Goal: Task Accomplishment & Management: Manage account settings

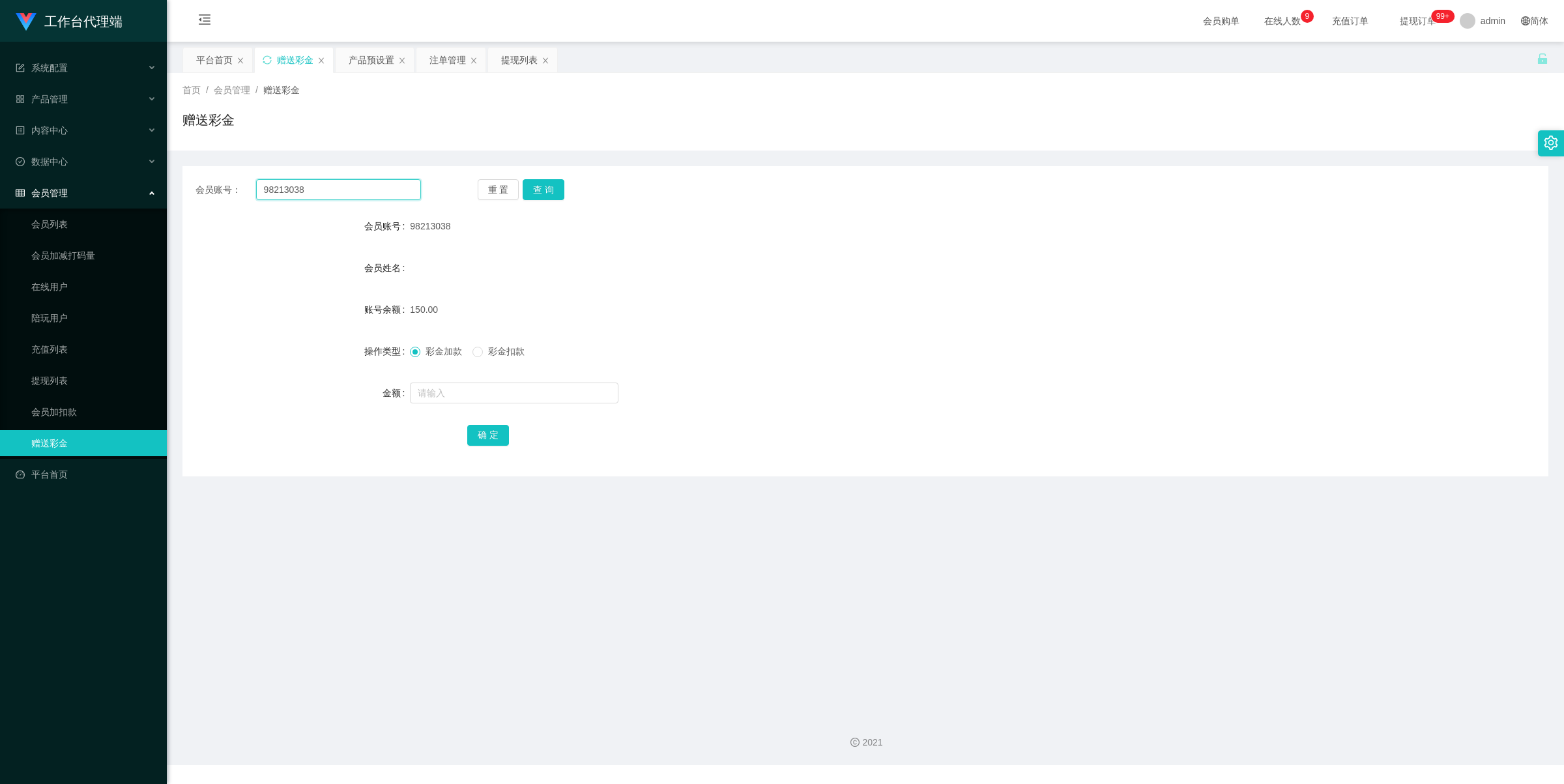
click at [360, 186] on input "98213038" at bounding box center [339, 189] width 165 height 21
paste input "Zane123"
type input "Zane123"
click at [542, 194] on button "查 询" at bounding box center [543, 189] width 41 height 21
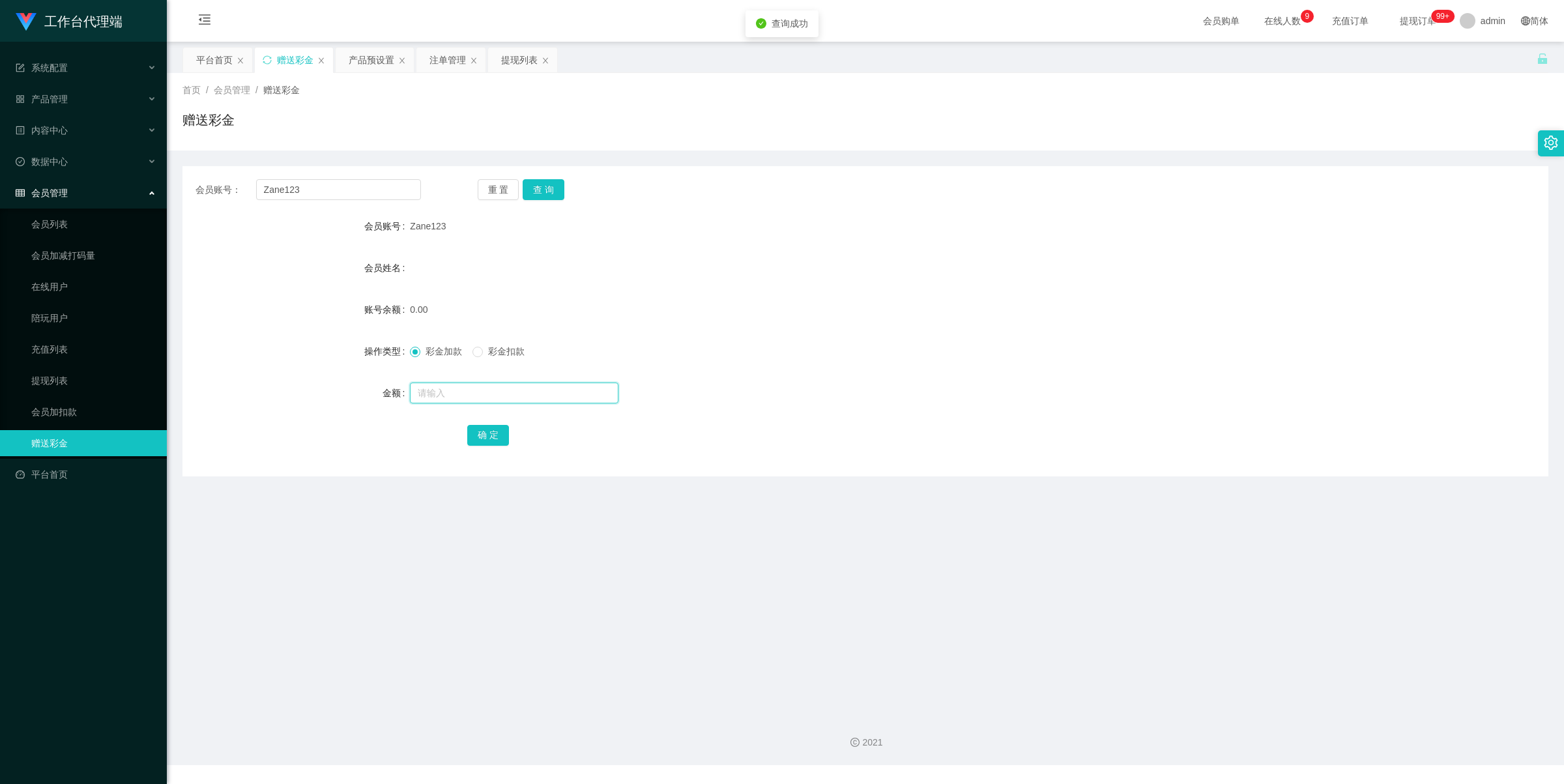
click at [428, 384] on input "text" at bounding box center [514, 392] width 208 height 21
type input "100"
click at [485, 427] on button "确 定" at bounding box center [488, 435] width 41 height 21
click at [545, 190] on button "查 询" at bounding box center [543, 189] width 41 height 21
click at [378, 190] on input "Zane123" at bounding box center [339, 189] width 165 height 21
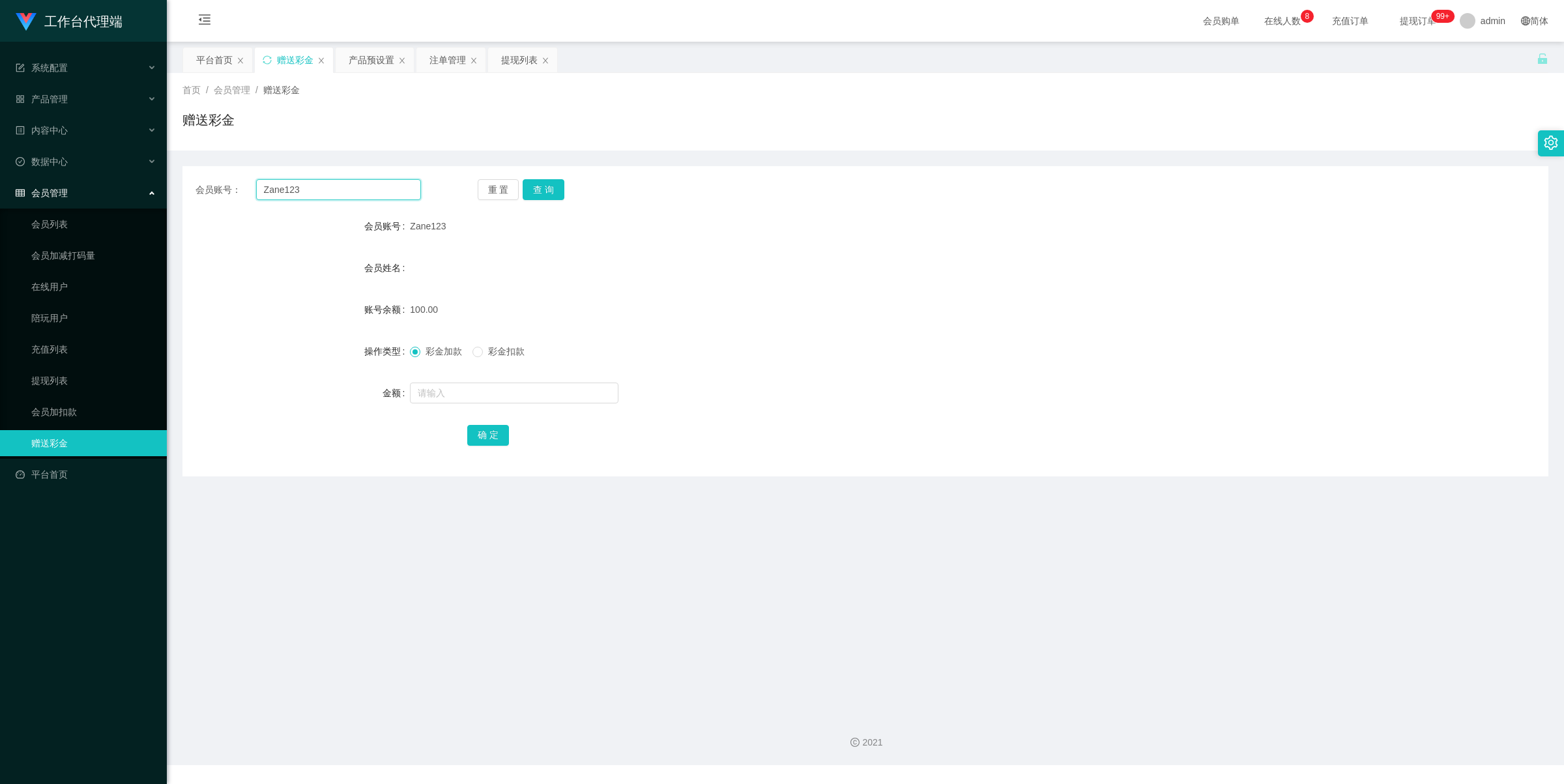
click at [378, 190] on input "Zane123" at bounding box center [339, 189] width 165 height 21
click at [542, 190] on button "查 询" at bounding box center [543, 189] width 41 height 21
click at [544, 187] on button "查 询" at bounding box center [543, 189] width 41 height 21
click at [671, 262] on div "会员姓名" at bounding box center [865, 267] width 1366 height 26
click at [346, 186] on input "Zane123" at bounding box center [339, 189] width 165 height 21
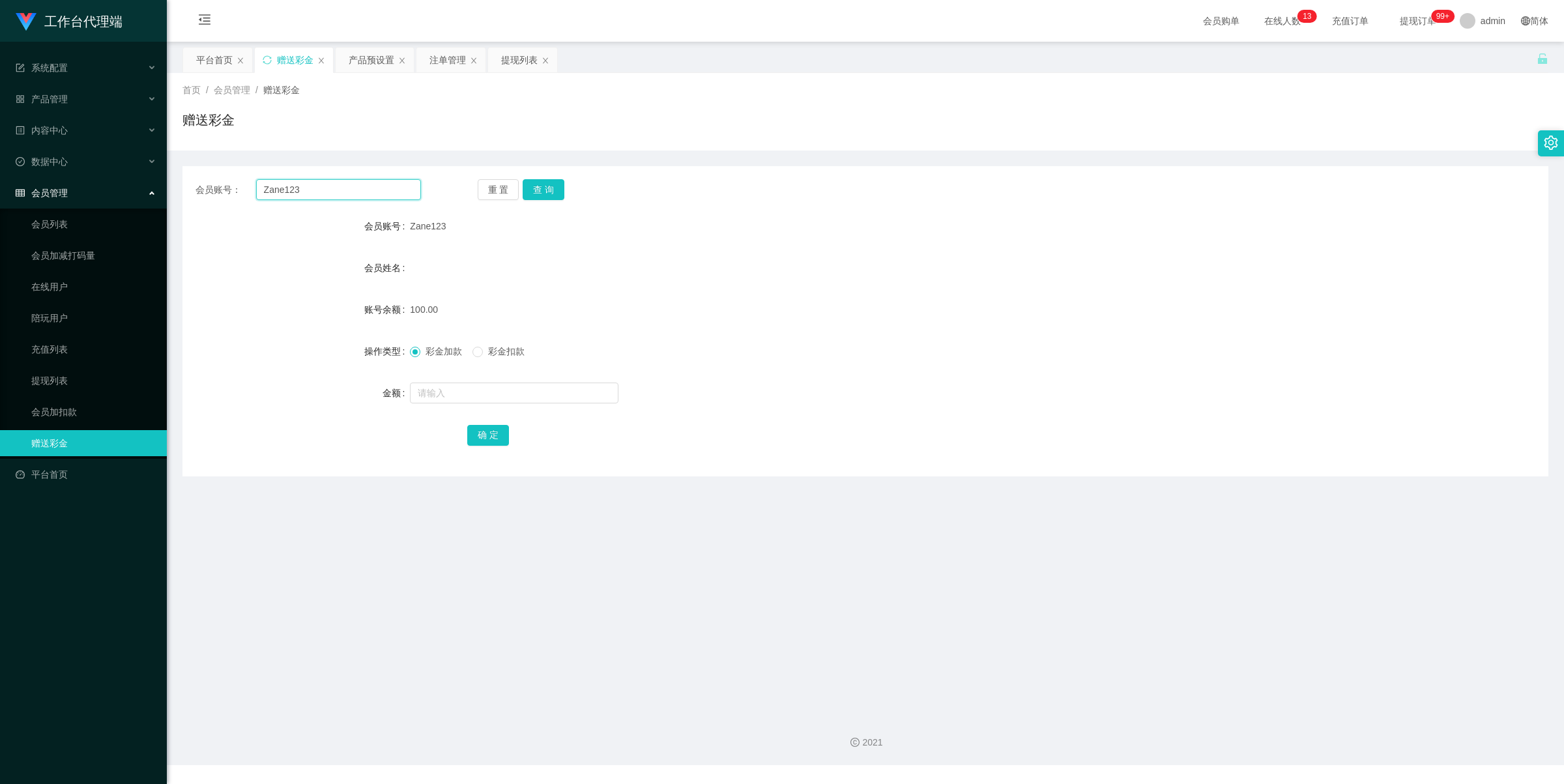
click at [346, 186] on input "Zane123" at bounding box center [339, 189] width 165 height 21
drag, startPoint x: 538, startPoint y: 192, endPoint x: 542, endPoint y: 212, distance: 20.4
click at [538, 192] on button "查 询" at bounding box center [543, 189] width 41 height 21
click at [376, 63] on div "产品预设置" at bounding box center [371, 60] width 46 height 25
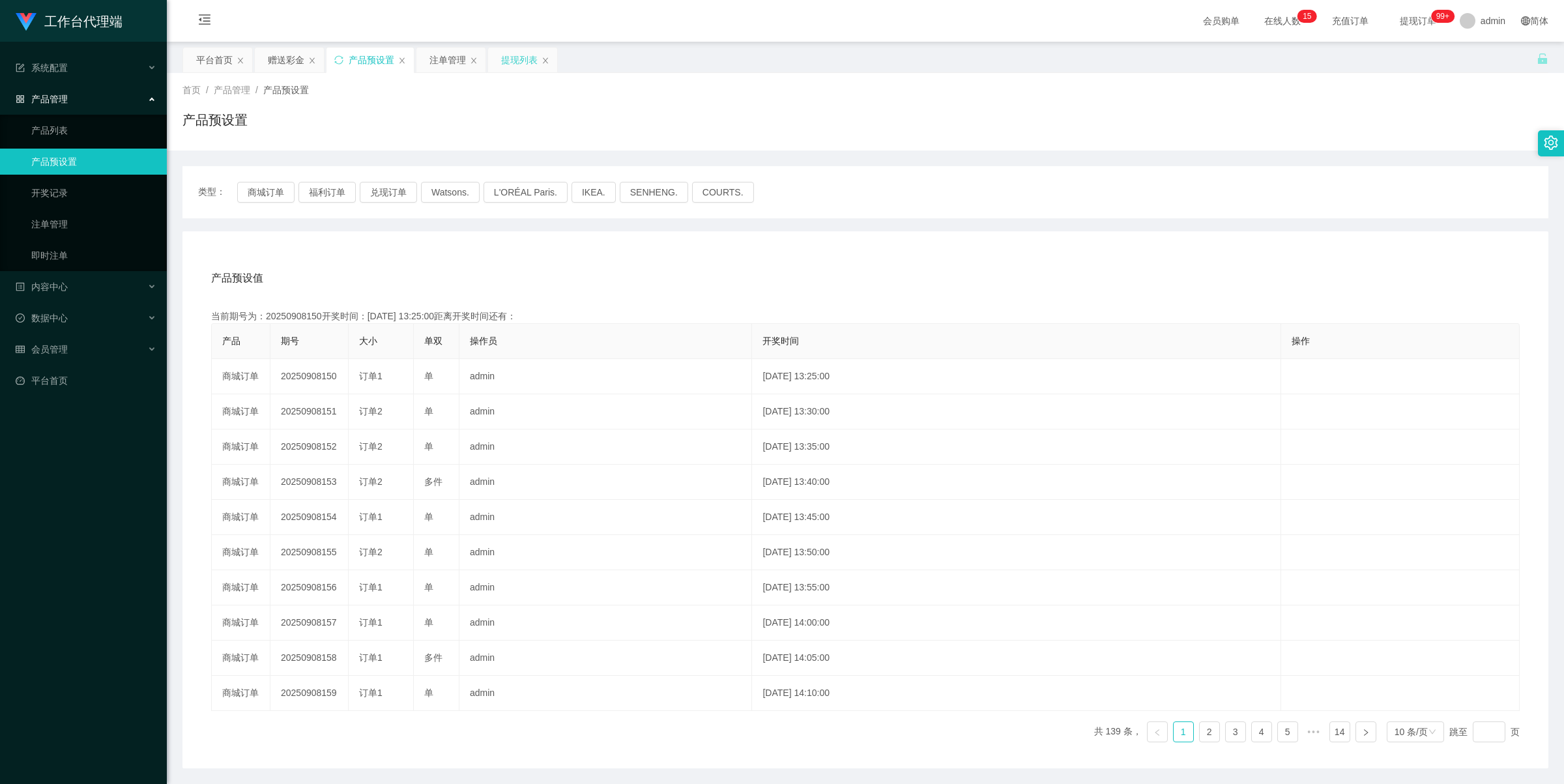
click at [515, 66] on div "提现列表" at bounding box center [519, 60] width 37 height 25
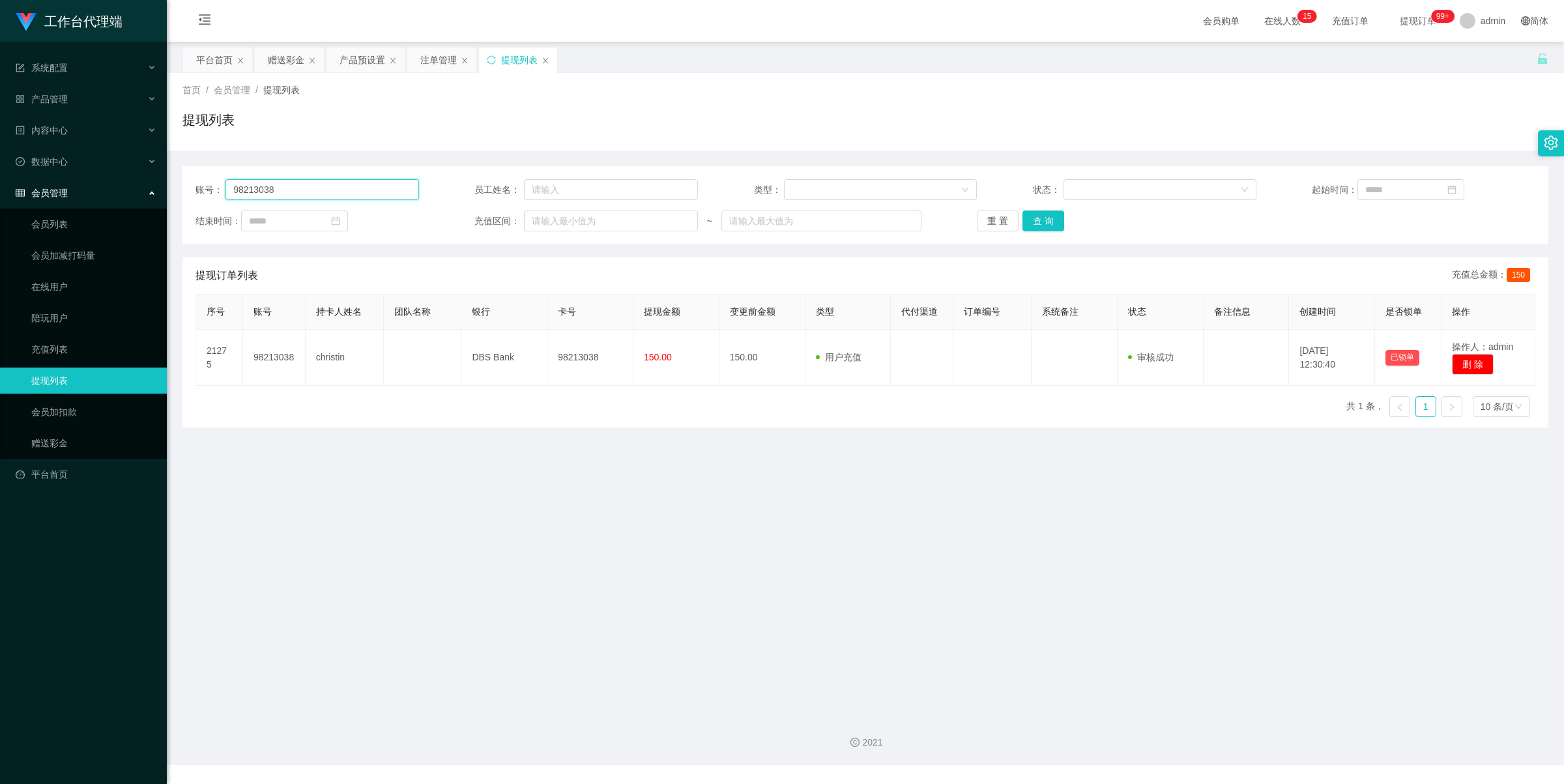
click at [402, 187] on input "98213038" at bounding box center [322, 189] width 192 height 21
paste input "Zane123"
type input "Zane123"
click at [1036, 222] on button "查 询" at bounding box center [1043, 221] width 41 height 21
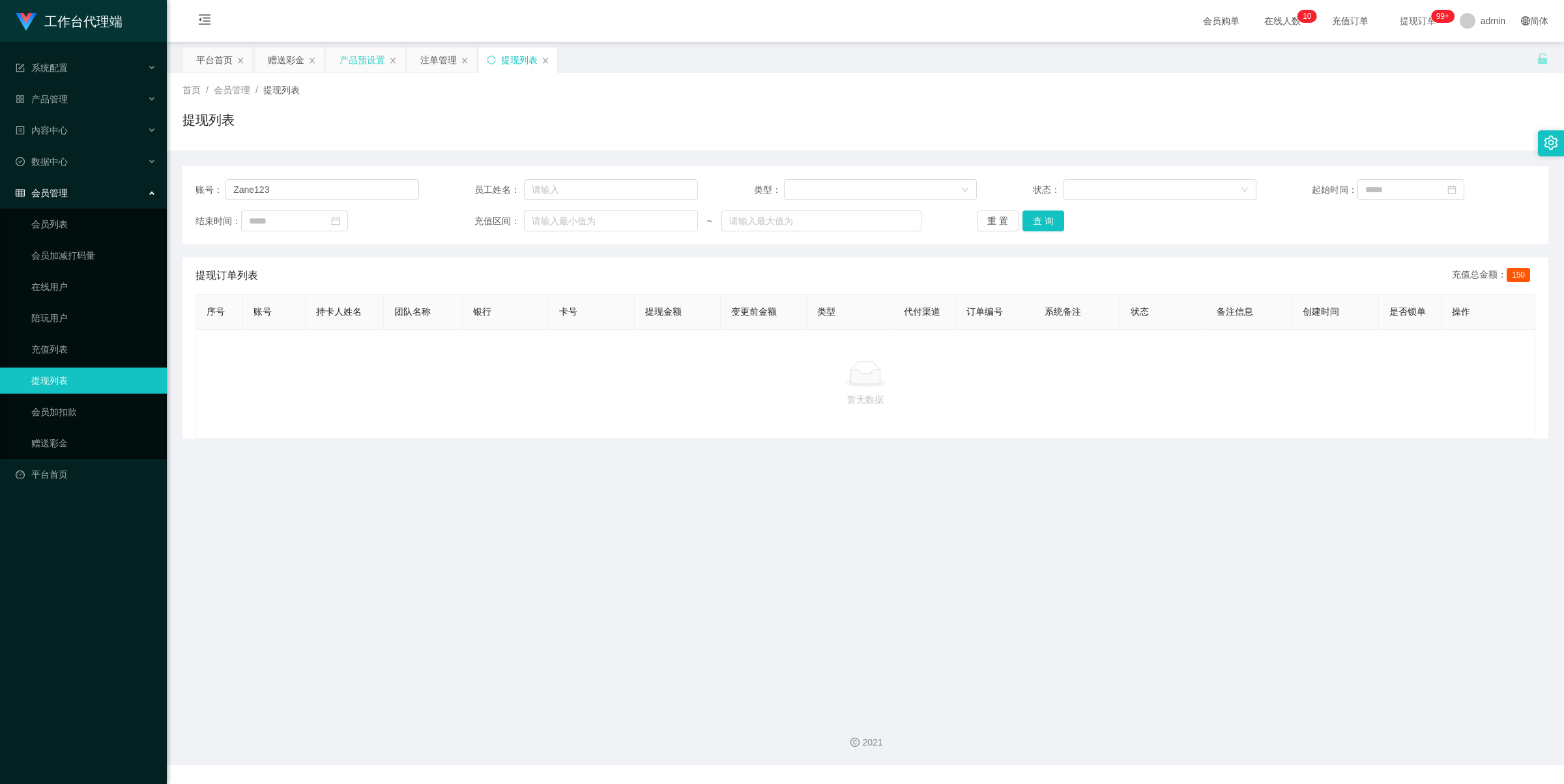
click at [366, 53] on div "产品预设置" at bounding box center [362, 60] width 46 height 25
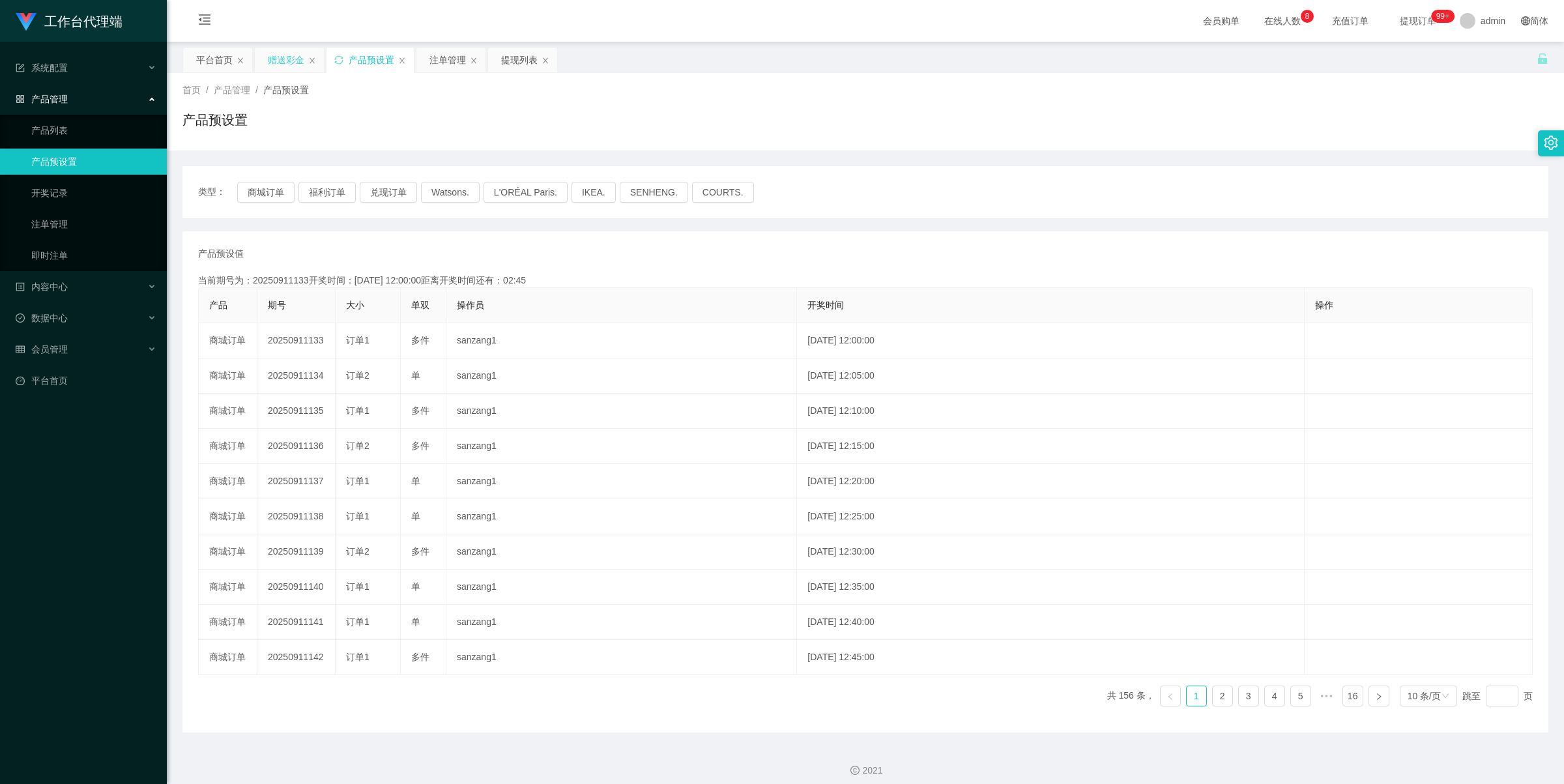
click at [290, 62] on div "赠送彩金" at bounding box center [286, 60] width 37 height 25
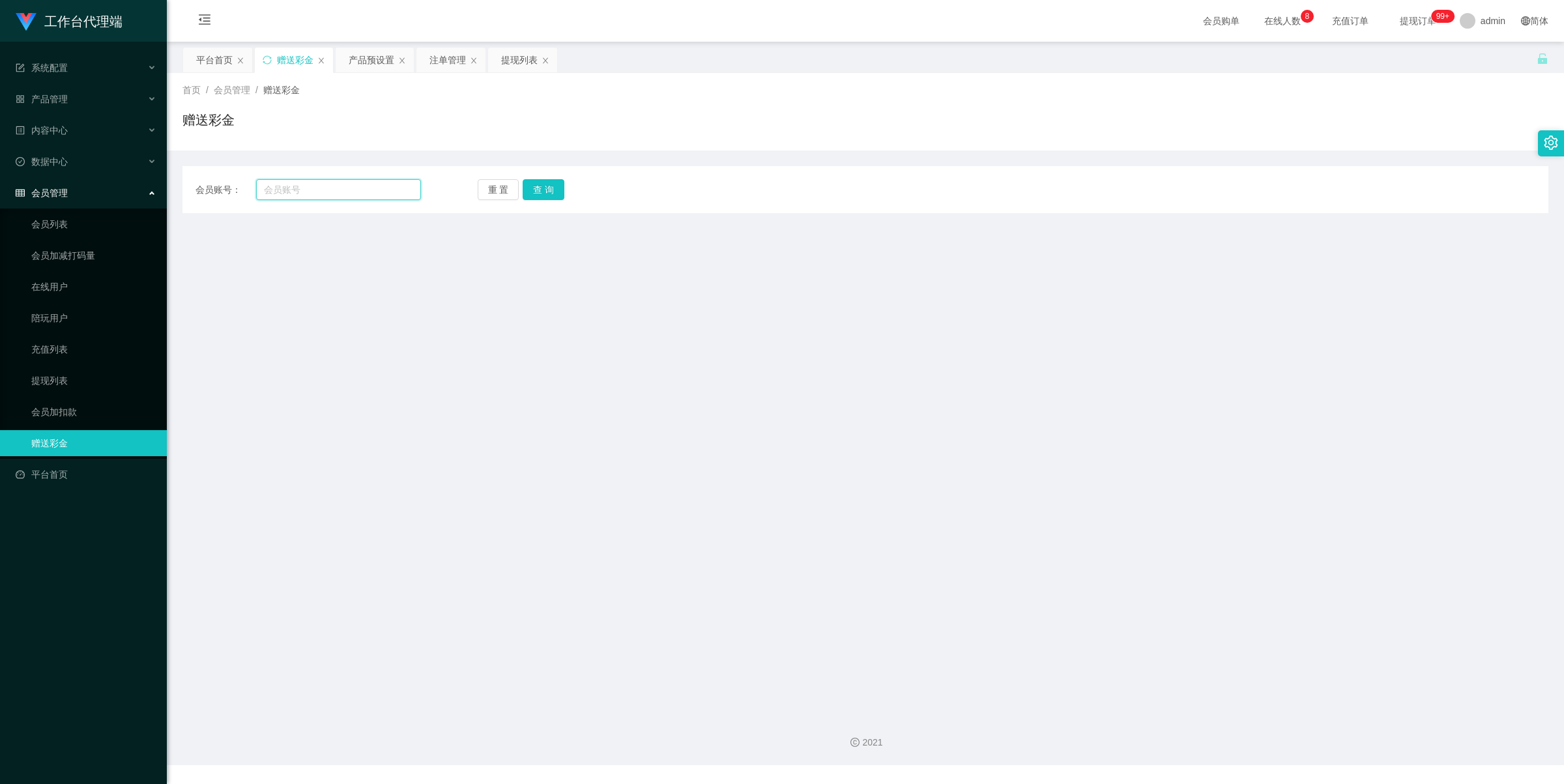
click at [353, 197] on input "text" at bounding box center [339, 189] width 165 height 21
click at [372, 57] on div "产品预设置" at bounding box center [371, 60] width 46 height 25
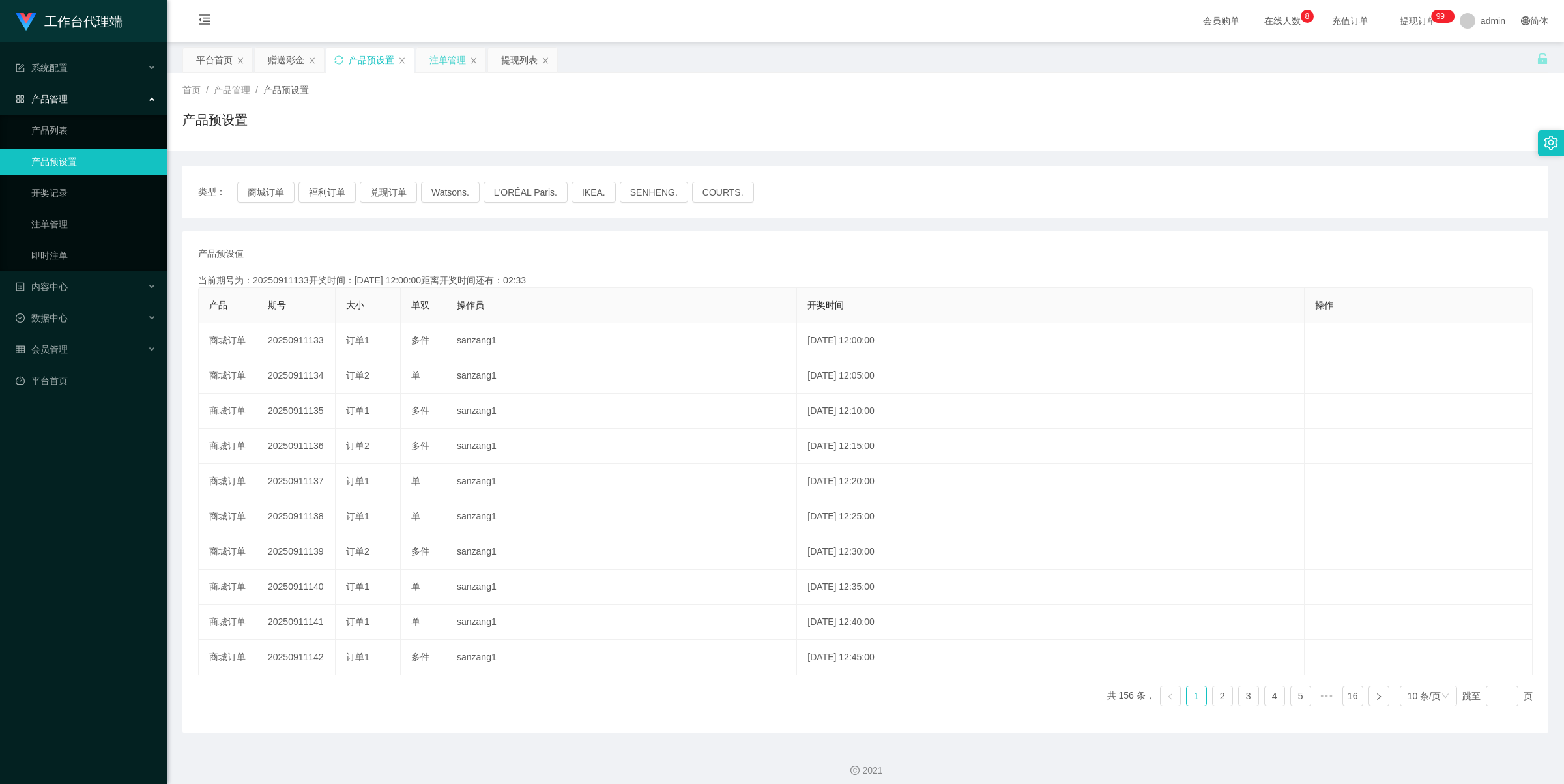
click at [445, 60] on div "注单管理" at bounding box center [448, 60] width 37 height 25
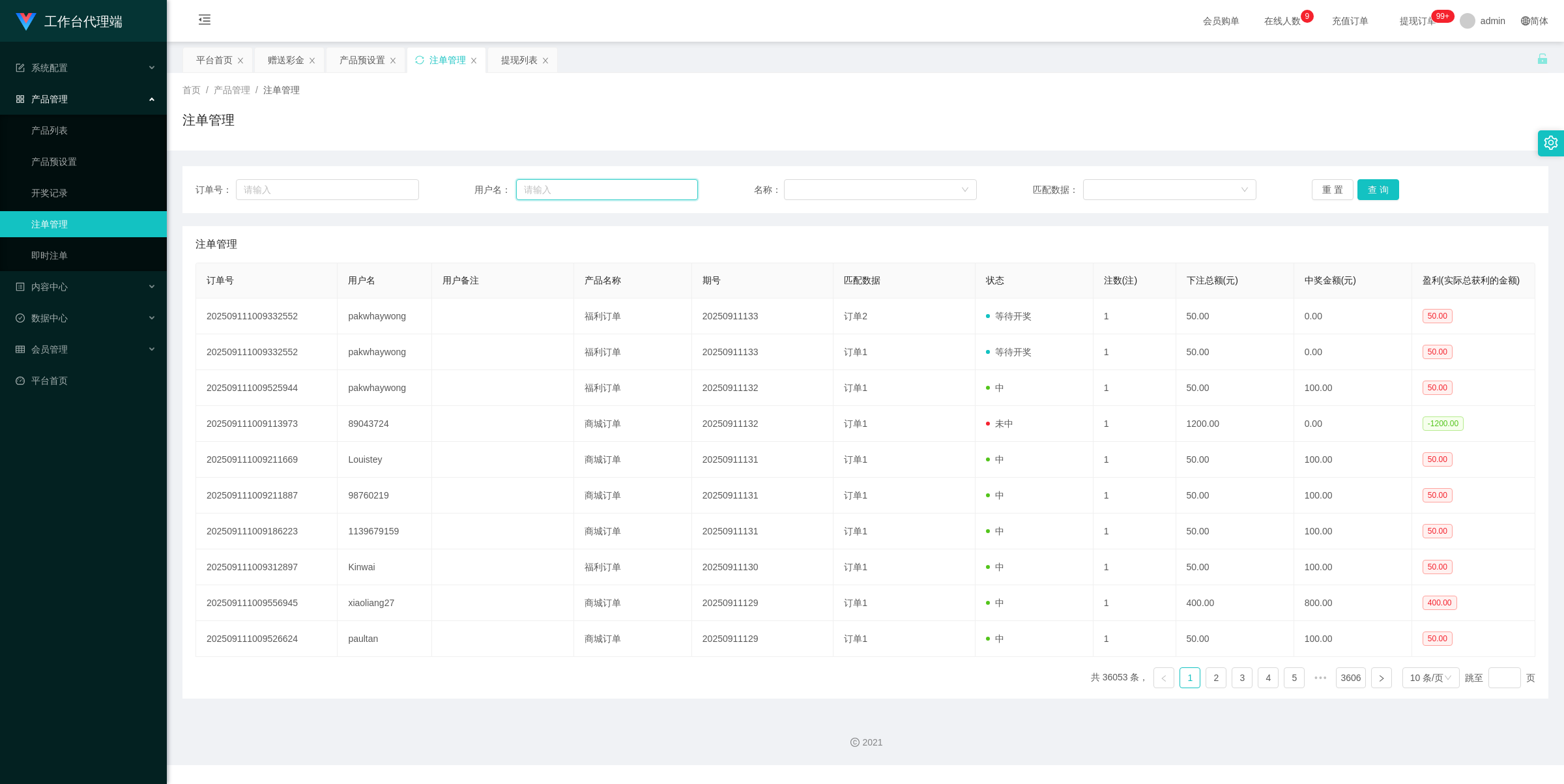
click at [536, 181] on input "text" at bounding box center [607, 189] width 182 height 21
paste input "Zane123"
type input "Zane123"
click at [1364, 180] on button "查 询" at bounding box center [1378, 189] width 41 height 21
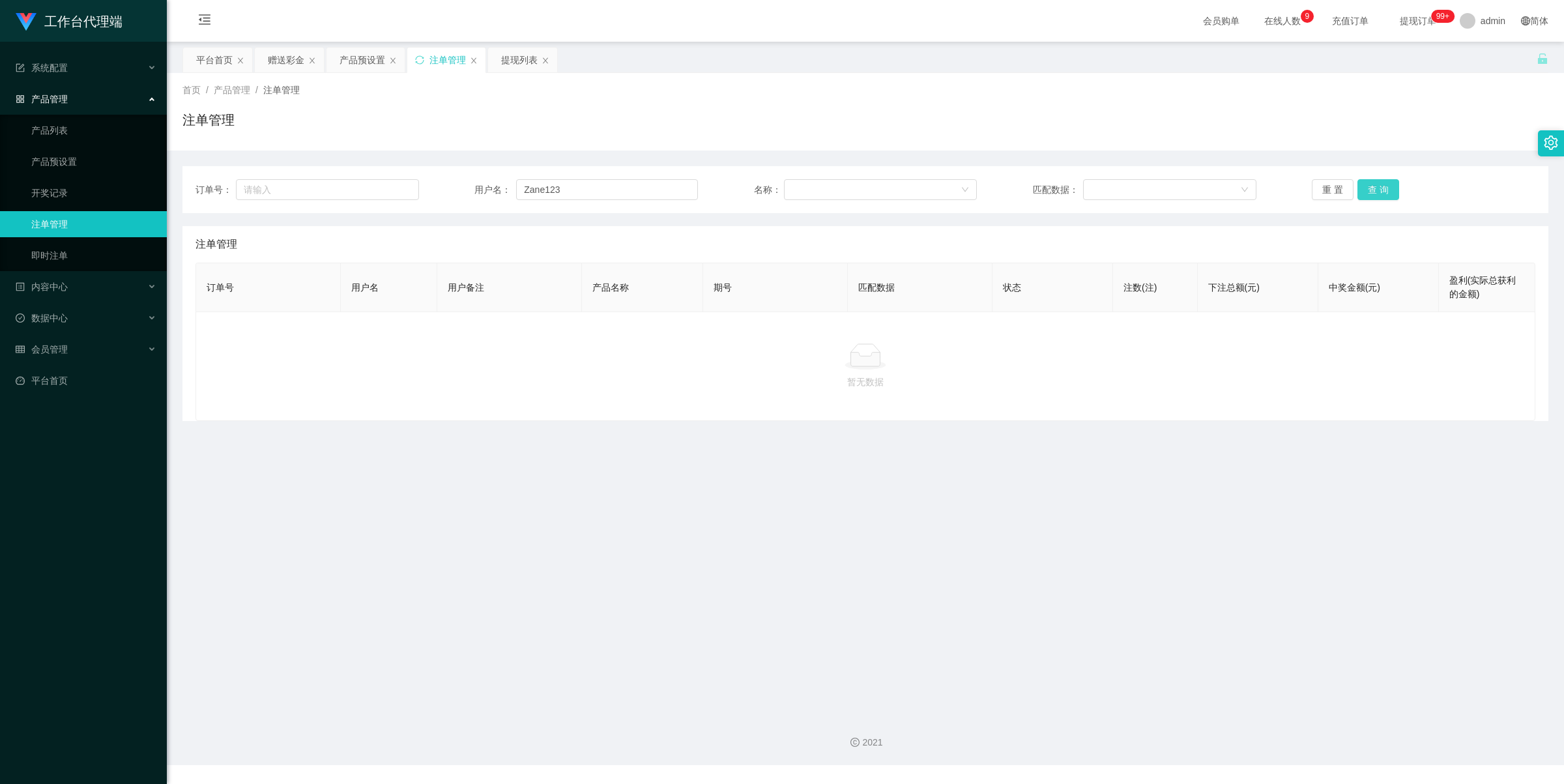
click at [1374, 191] on button "查 询" at bounding box center [1378, 189] width 41 height 21
click at [274, 51] on div "赠送彩金" at bounding box center [286, 60] width 37 height 25
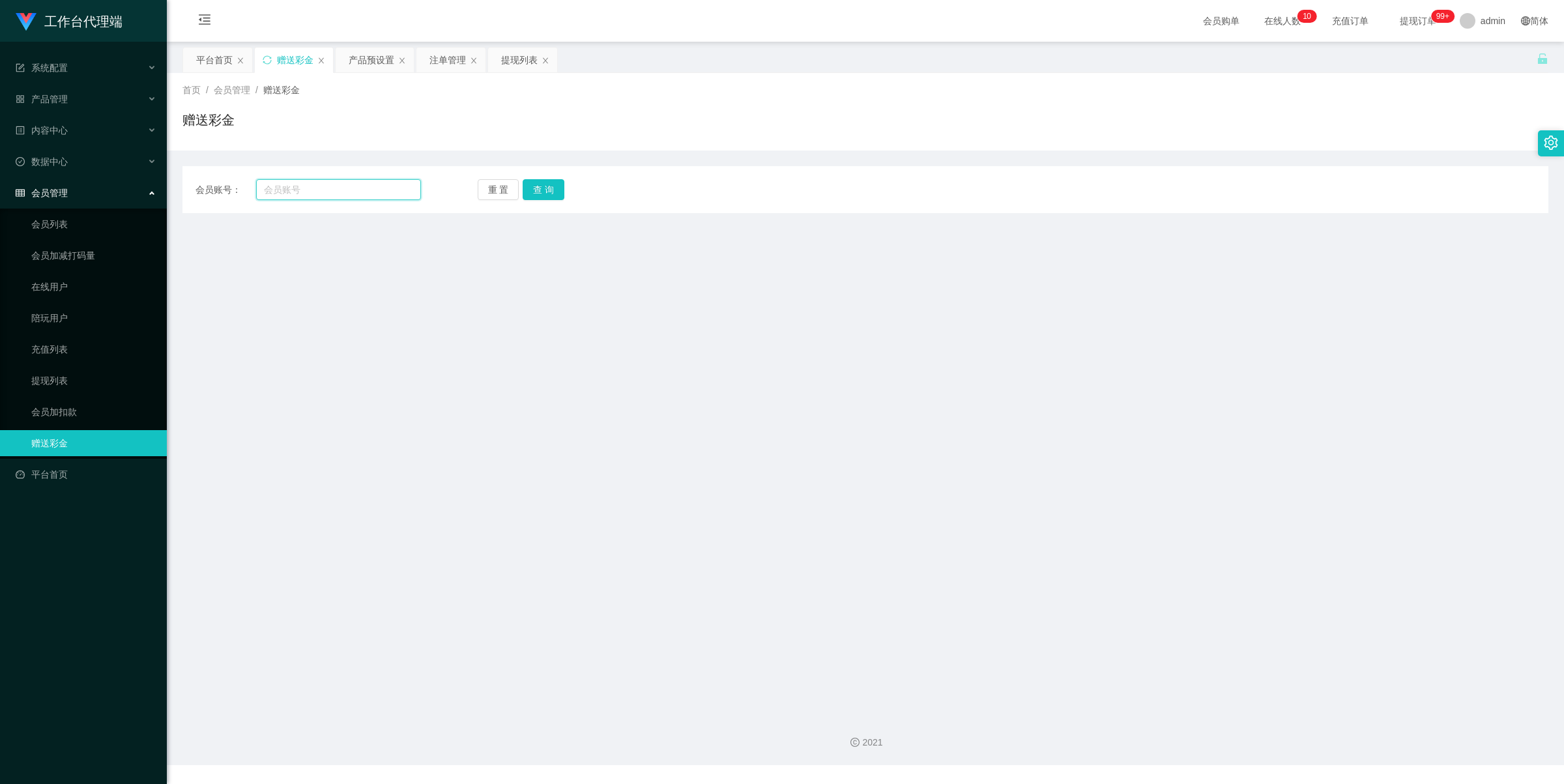
click at [373, 196] on input "text" at bounding box center [339, 189] width 165 height 21
paste input "Zane123"
type input "Zane123"
click at [545, 193] on button "查 询" at bounding box center [543, 189] width 41 height 21
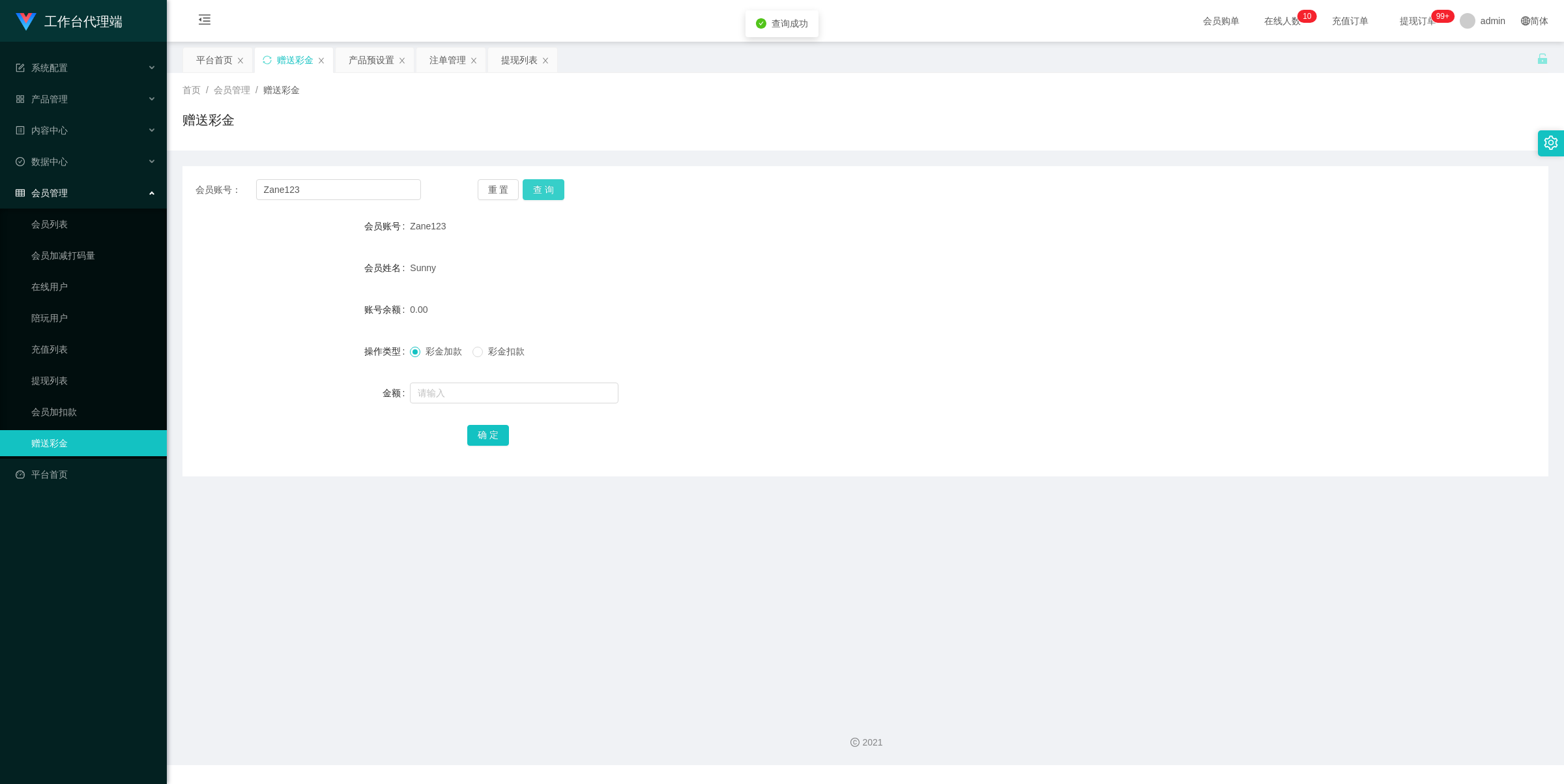
click at [556, 187] on button "查 询" at bounding box center [543, 189] width 41 height 21
click at [441, 57] on div "注单管理" at bounding box center [448, 60] width 37 height 25
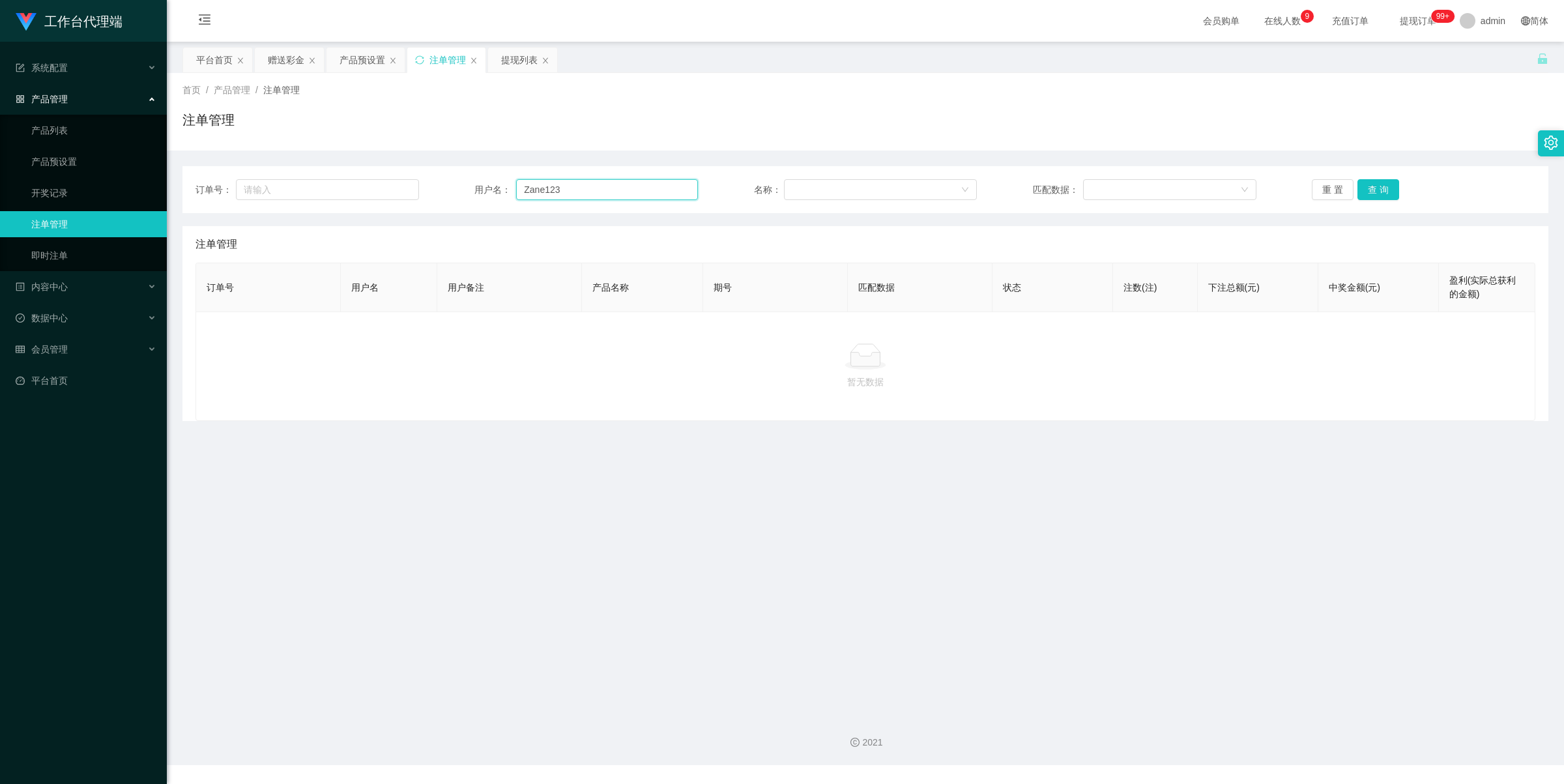
click at [650, 196] on input "Zane123" at bounding box center [607, 189] width 182 height 21
click at [1386, 192] on button "查 询" at bounding box center [1378, 189] width 41 height 21
click at [1381, 187] on button "查 询" at bounding box center [1378, 189] width 41 height 21
click at [1382, 186] on button "查 询" at bounding box center [1378, 189] width 41 height 21
click at [513, 56] on div "提现列表" at bounding box center [519, 60] width 37 height 25
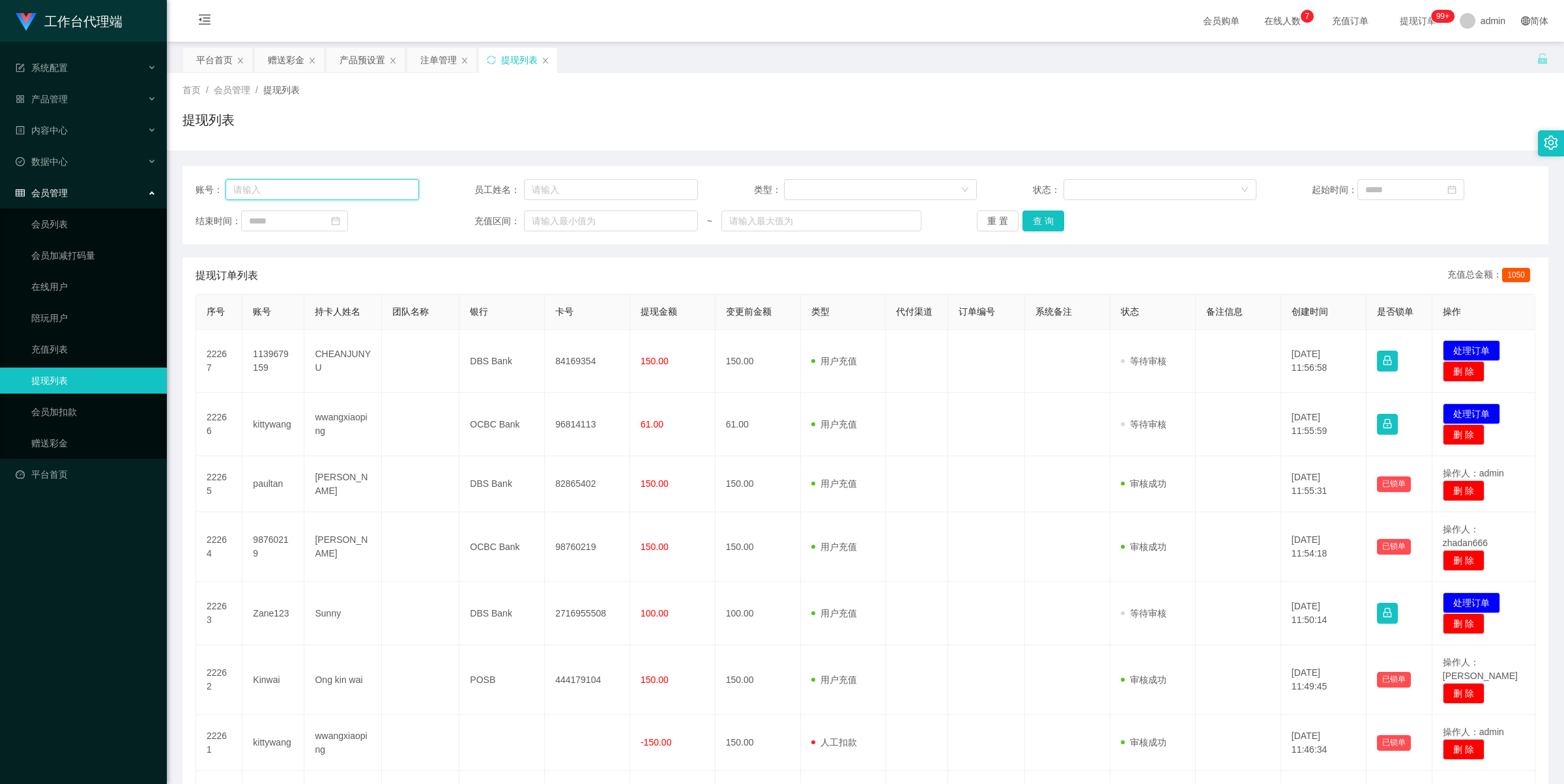
drag, startPoint x: 298, startPoint y: 192, endPoint x: 317, endPoint y: 192, distance: 19.0
click at [298, 192] on input "text" at bounding box center [322, 189] width 192 height 21
paste input "Zane123"
type input "Zane123"
click at [1035, 229] on button "查 询" at bounding box center [1043, 221] width 41 height 21
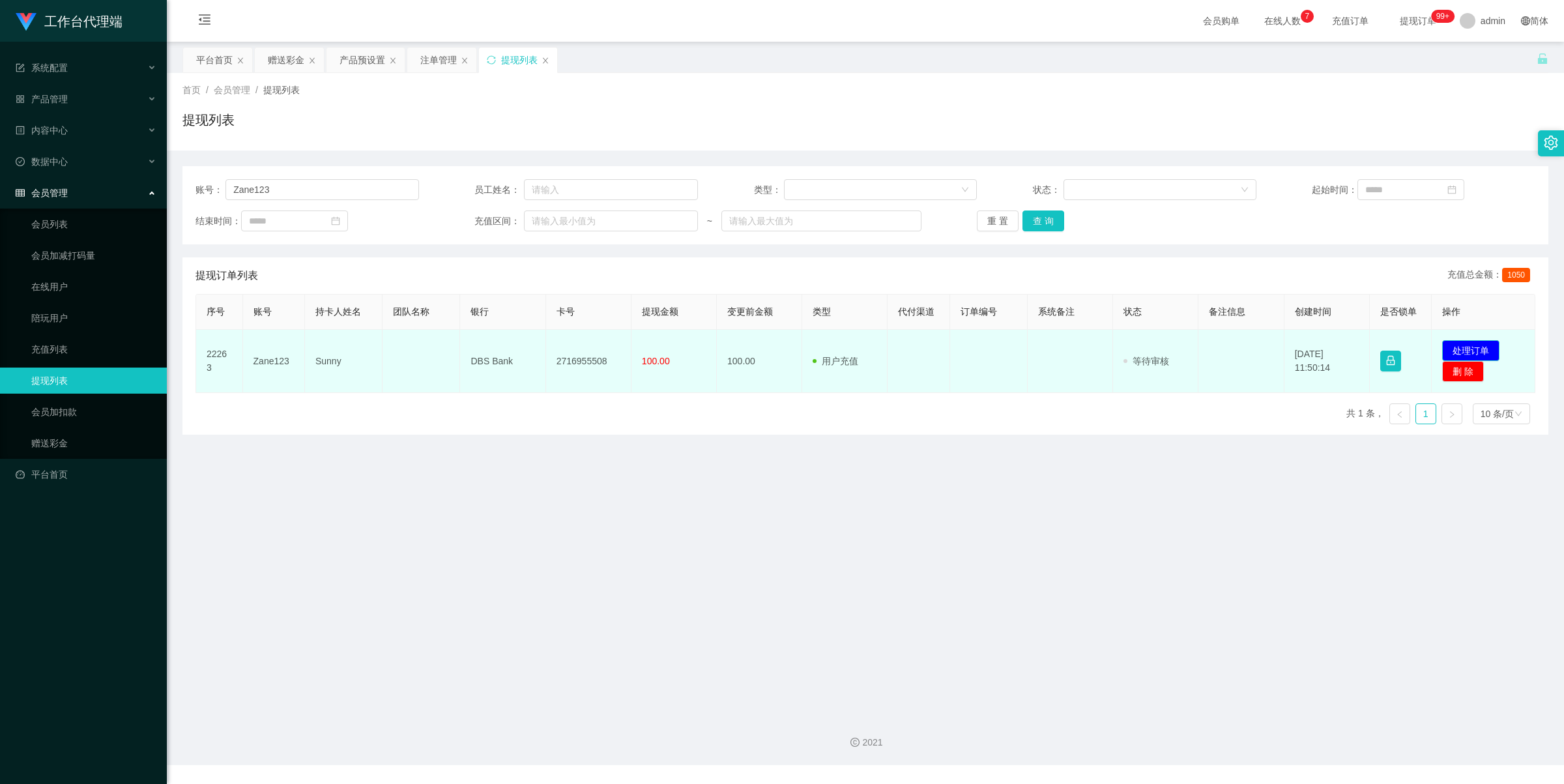
click at [1463, 343] on button "处理订单" at bounding box center [1470, 350] width 57 height 21
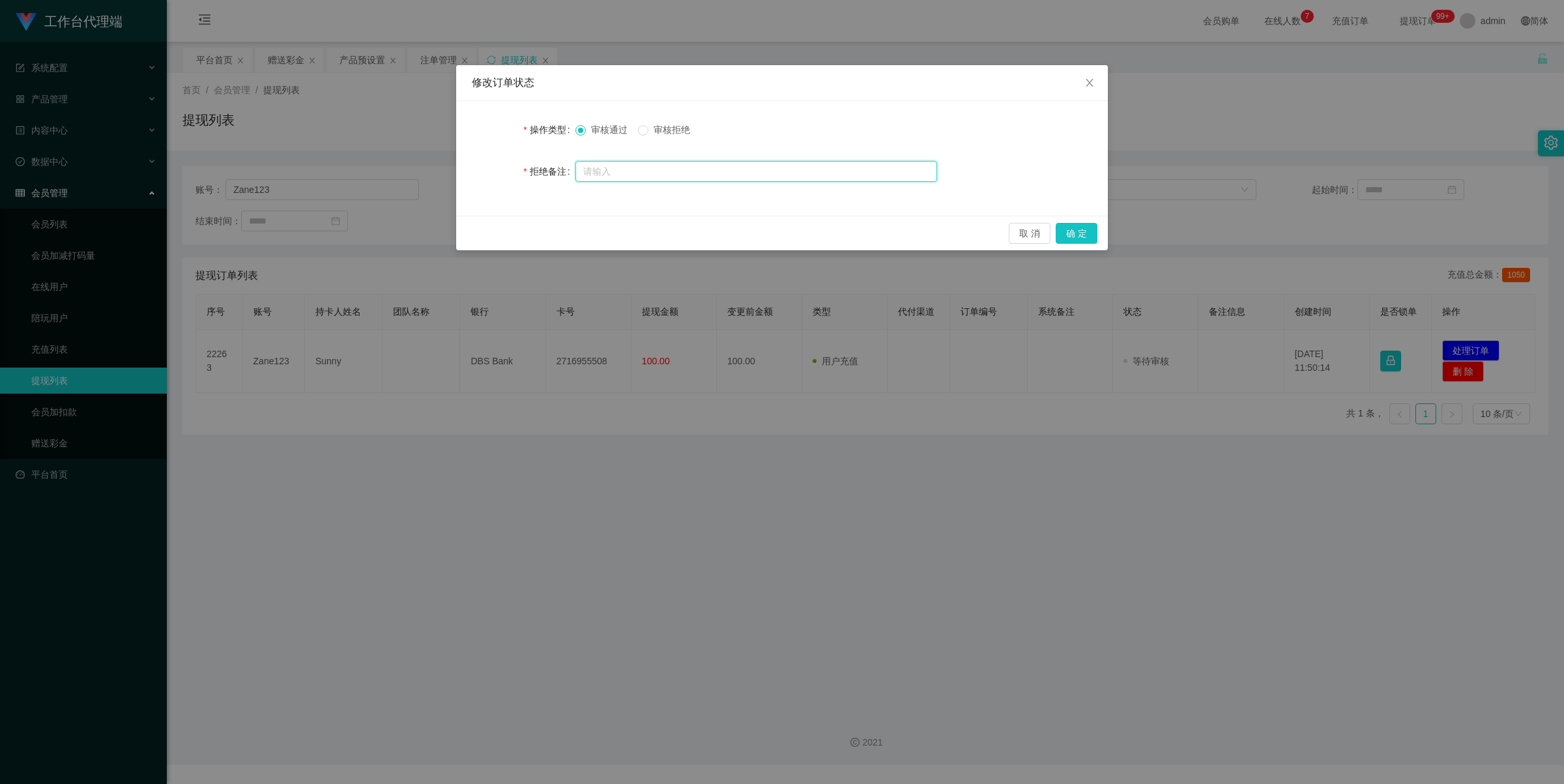
click at [738, 163] on input "text" at bounding box center [756, 171] width 362 height 21
click at [653, 129] on span "审核拒绝" at bounding box center [671, 129] width 47 height 11
click at [688, 172] on input "text" at bounding box center [756, 171] width 362 height 21
type input "亲 您还未完成升级流程，请联系助理完成升级后提现"
click at [1080, 233] on button "确 定" at bounding box center [1076, 233] width 41 height 21
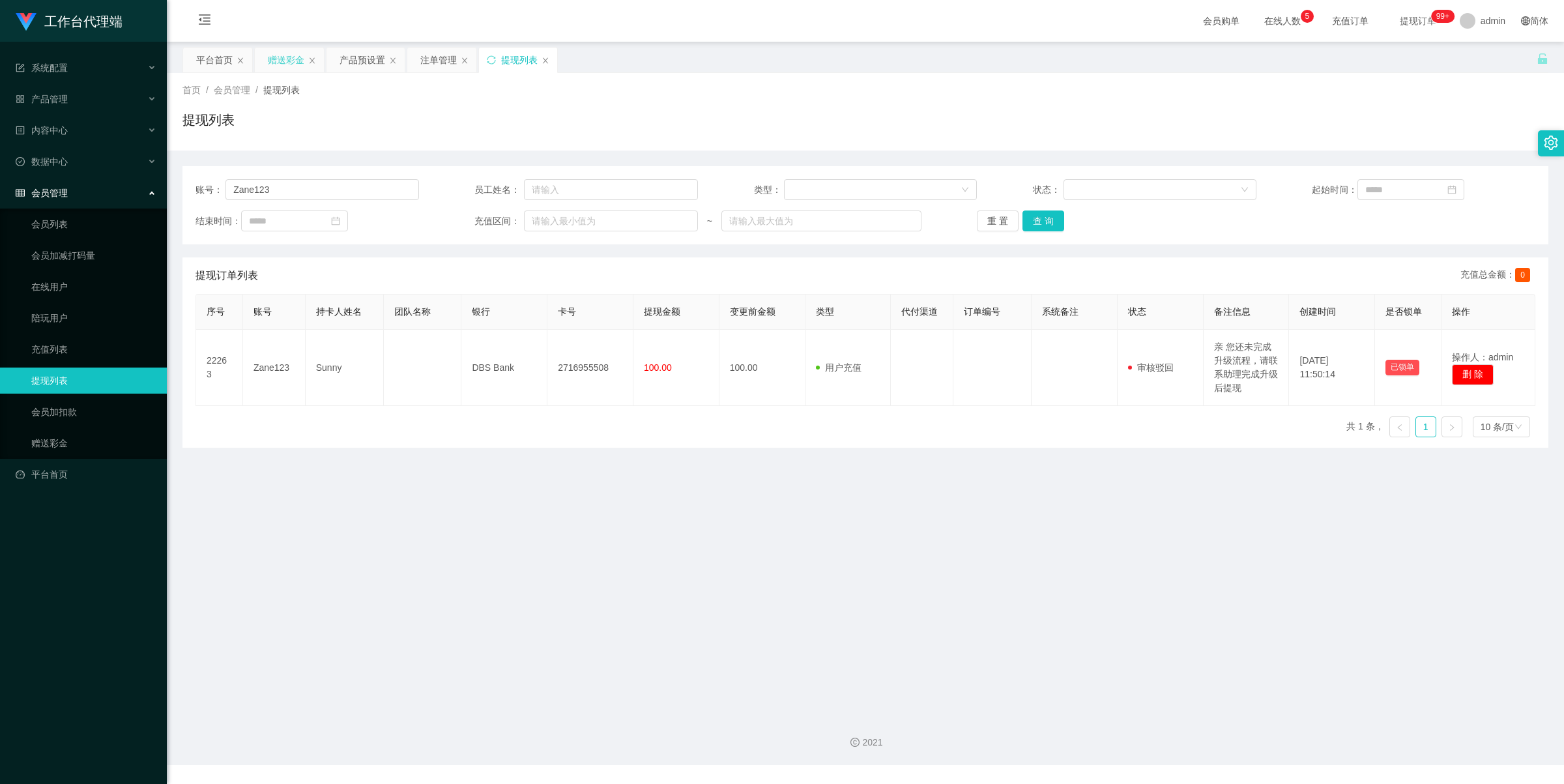
click at [279, 62] on div "赠送彩金" at bounding box center [286, 60] width 37 height 25
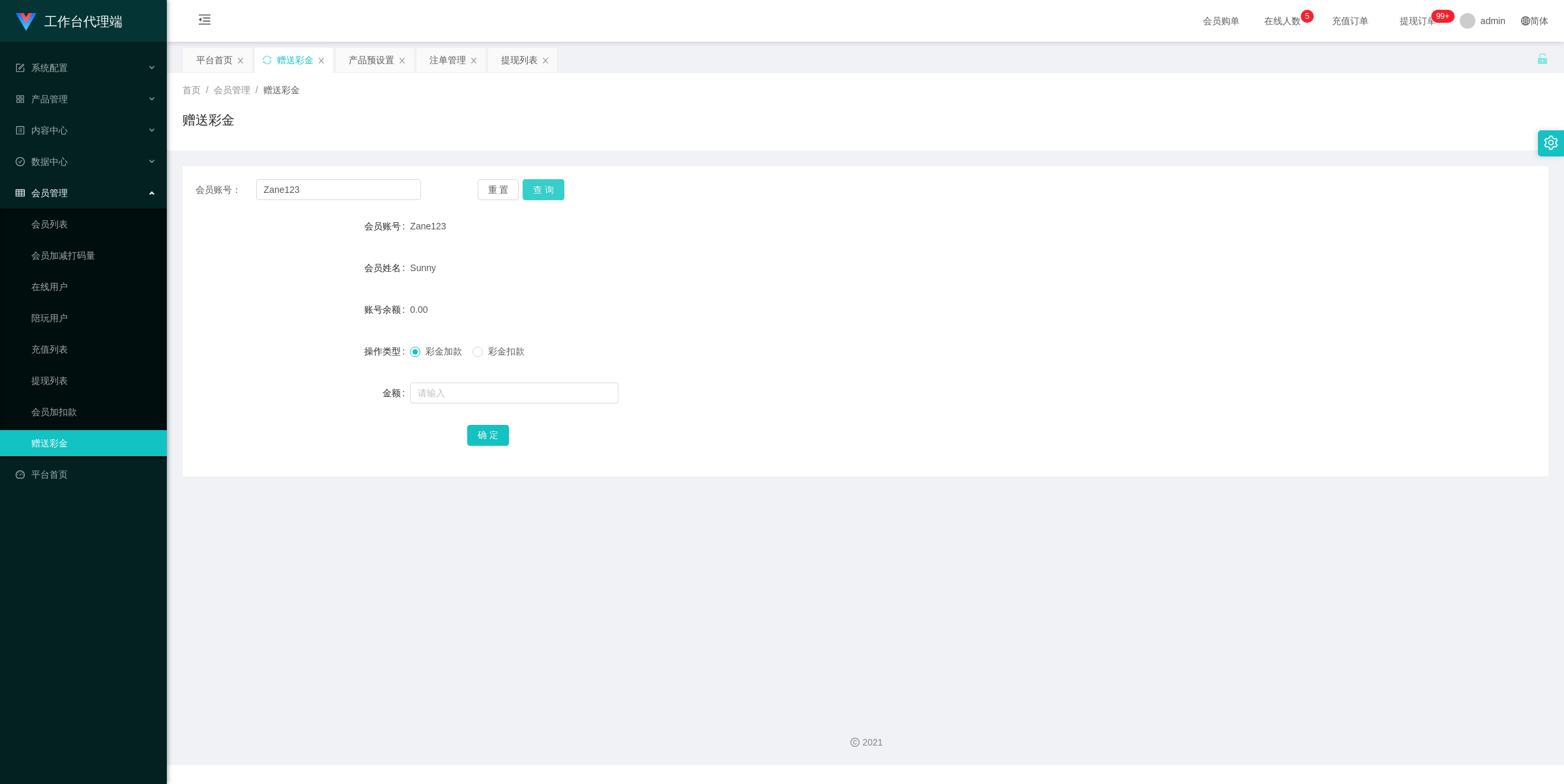
click at [548, 187] on button "查 询" at bounding box center [543, 189] width 41 height 21
drag, startPoint x: 369, startPoint y: 57, endPoint x: 389, endPoint y: 86, distance: 35.2
click at [370, 57] on div "产品预设置" at bounding box center [371, 60] width 46 height 25
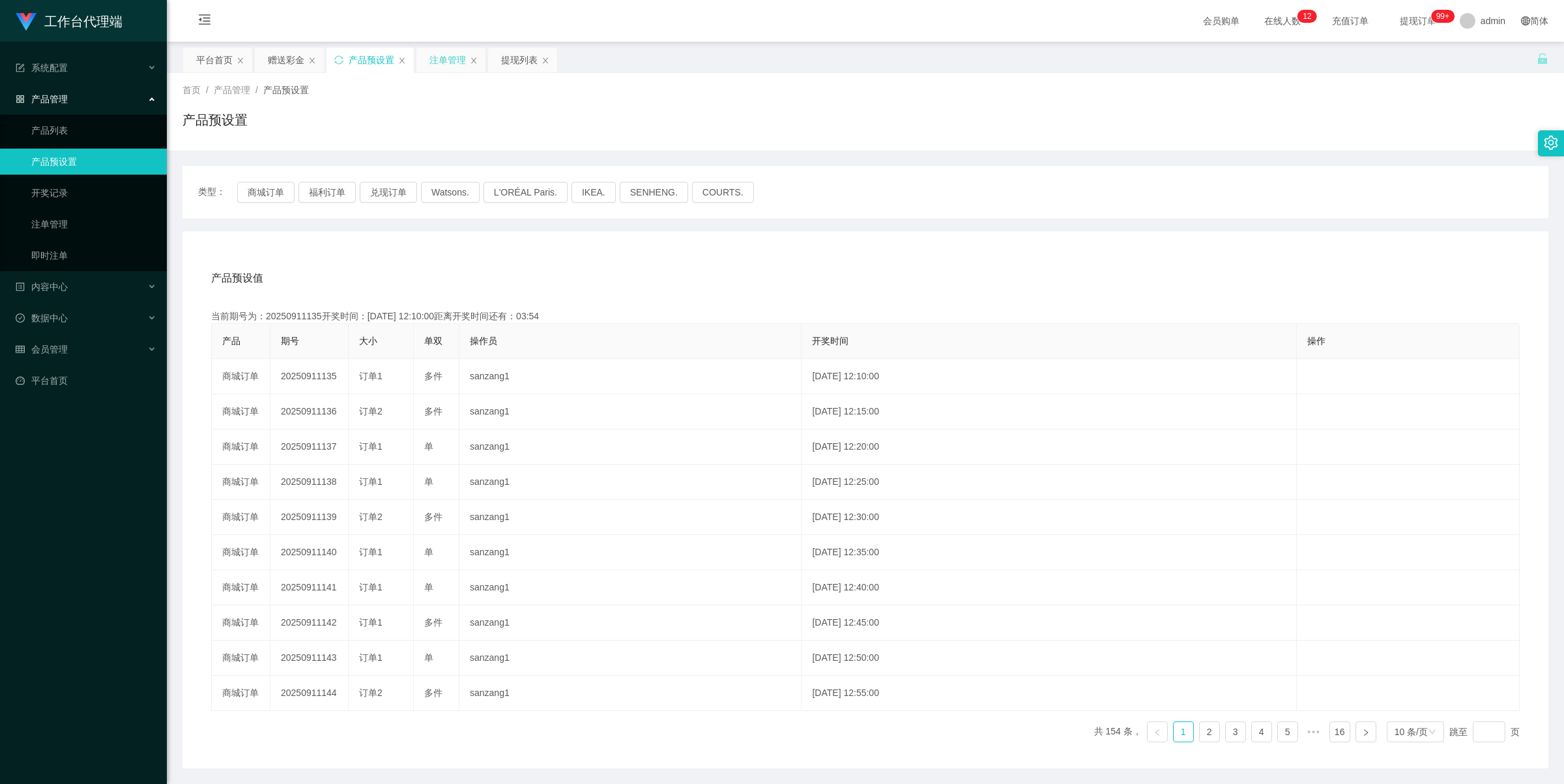
click at [445, 61] on div "注单管理" at bounding box center [448, 60] width 37 height 25
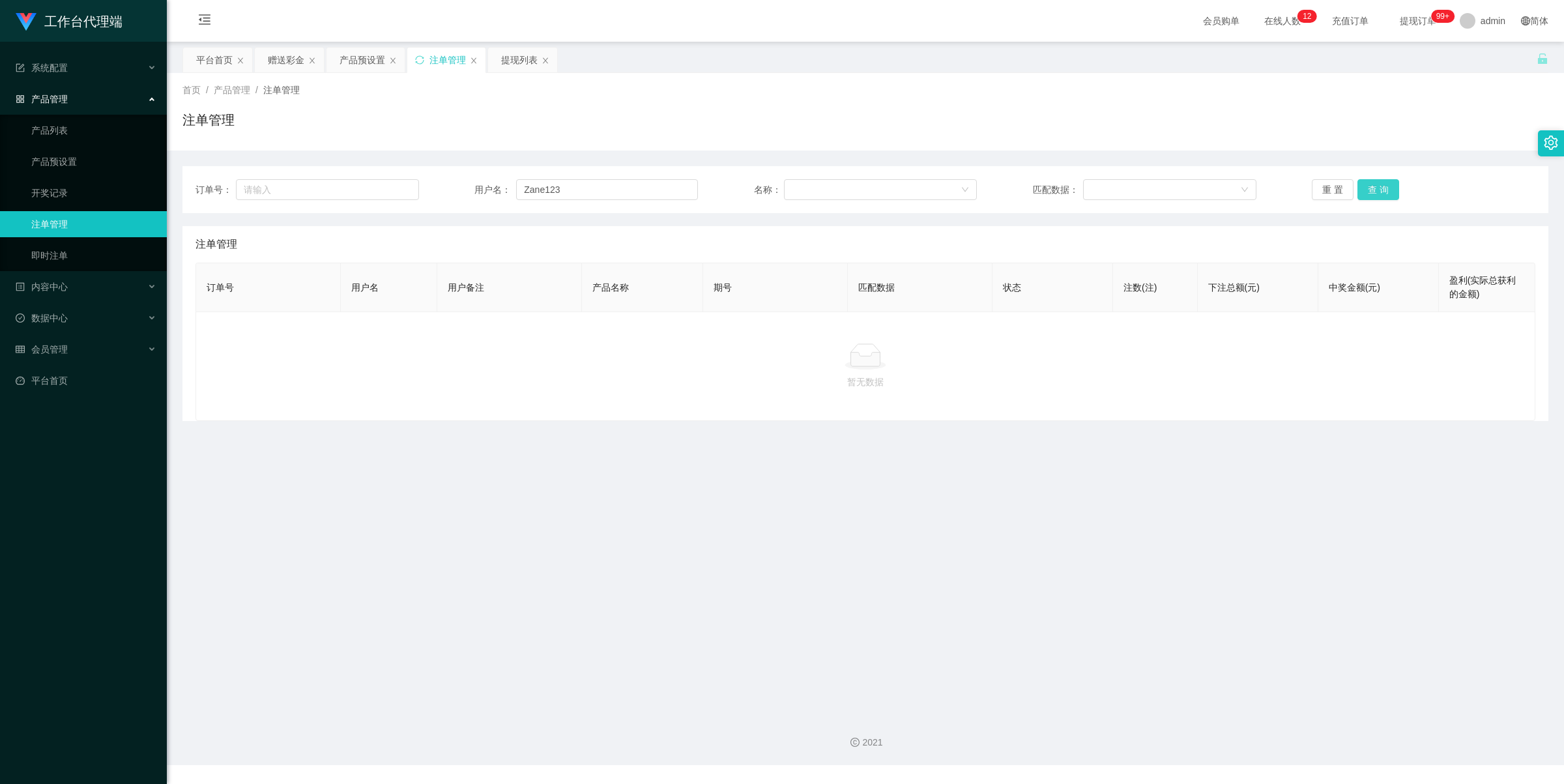
click at [1376, 187] on button "查 询" at bounding box center [1378, 189] width 41 height 21
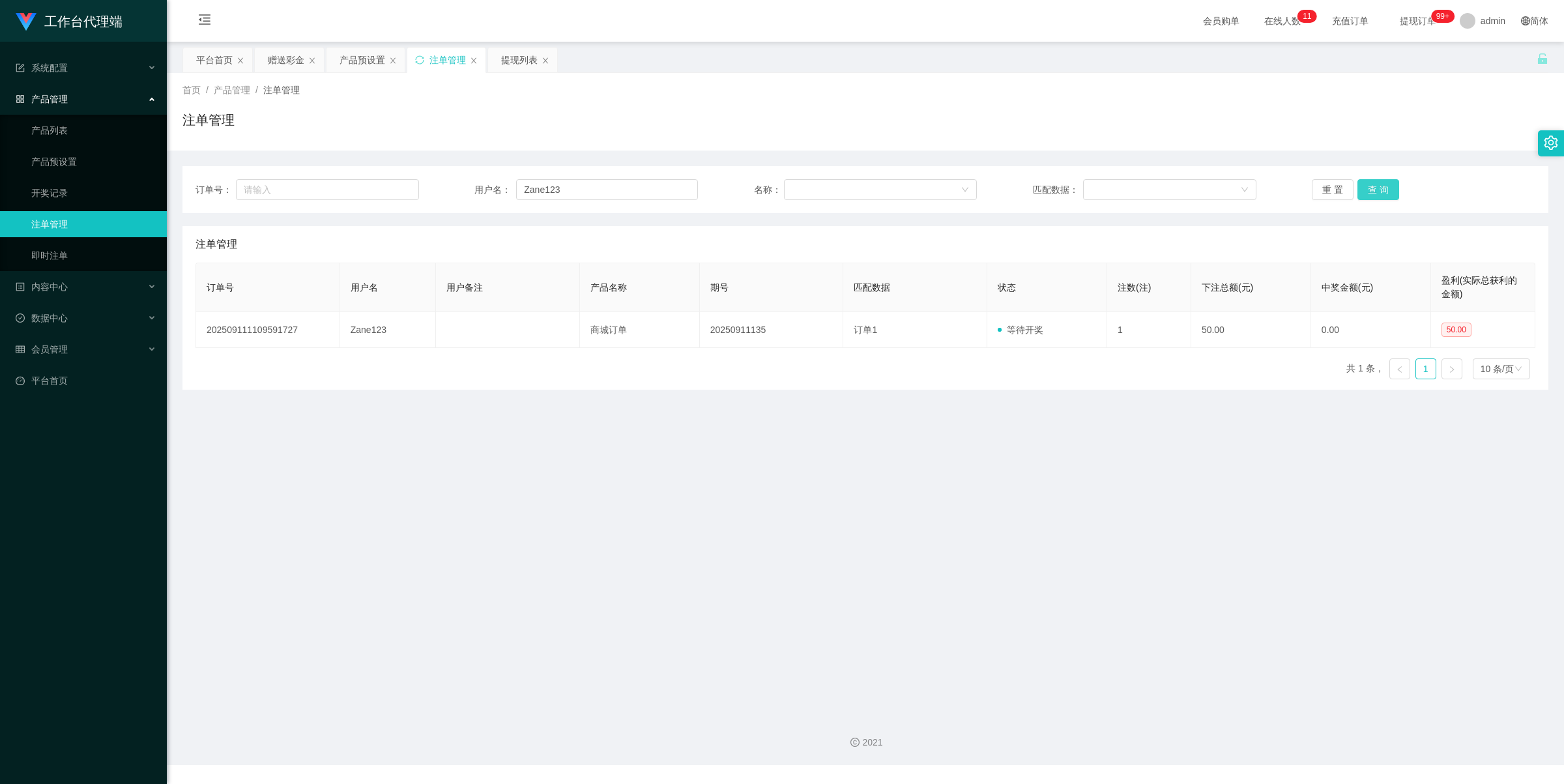
click at [1366, 189] on button "查 询" at bounding box center [1378, 189] width 41 height 21
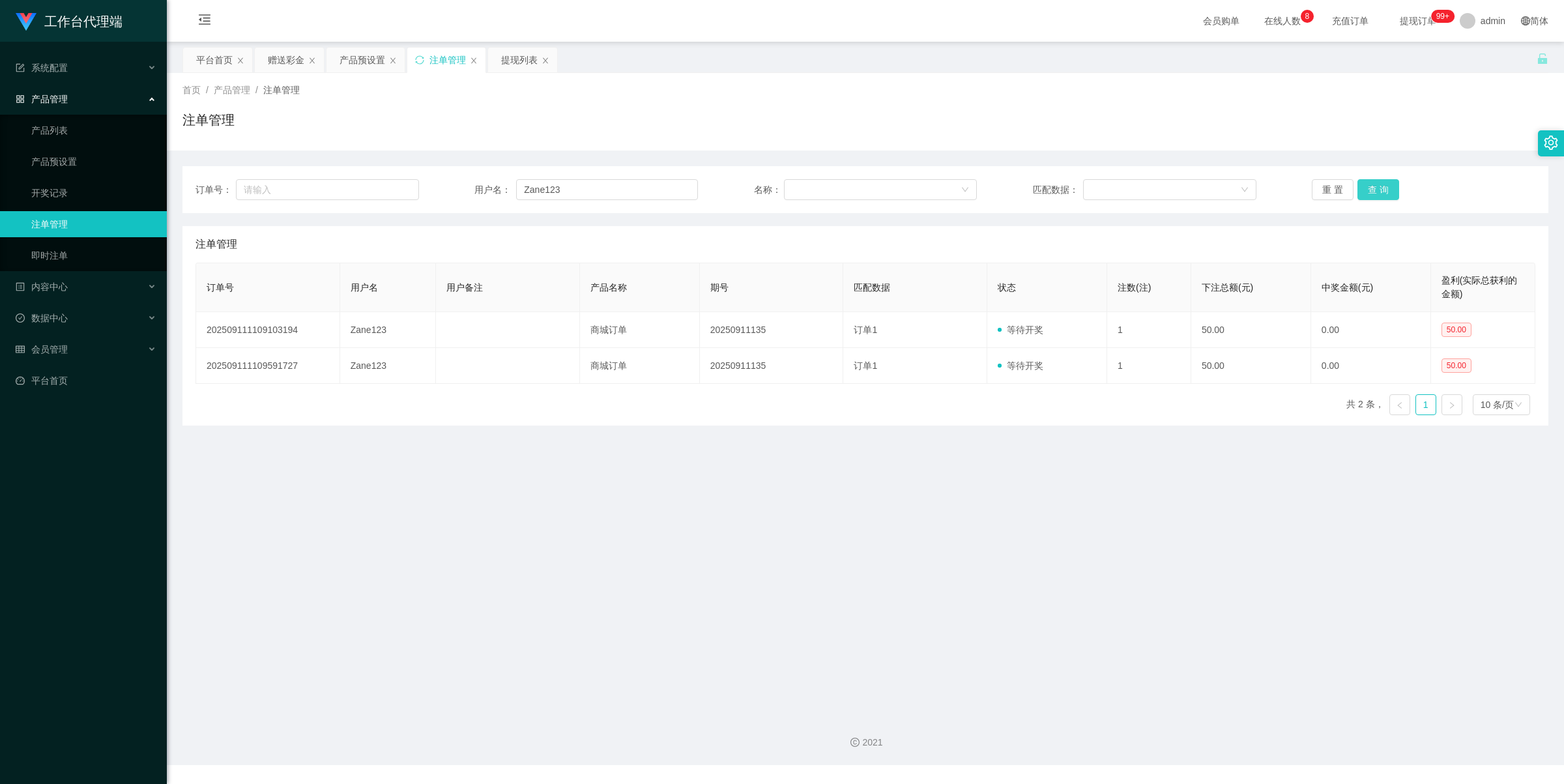
click at [1374, 187] on button "查 询" at bounding box center [1378, 189] width 41 height 21
click at [1386, 187] on button "查 询" at bounding box center [1378, 189] width 41 height 21
click at [591, 173] on div "订单号： 用户名： Zane123 名称： 匹配数据： 重 置 查 询" at bounding box center [865, 189] width 1366 height 47
click at [592, 174] on div "订单号： 用户名： Zane123 名称： 匹配数据： 重 置 查 询" at bounding box center [865, 189] width 1366 height 47
drag, startPoint x: 577, startPoint y: 184, endPoint x: 490, endPoint y: 194, distance: 87.6
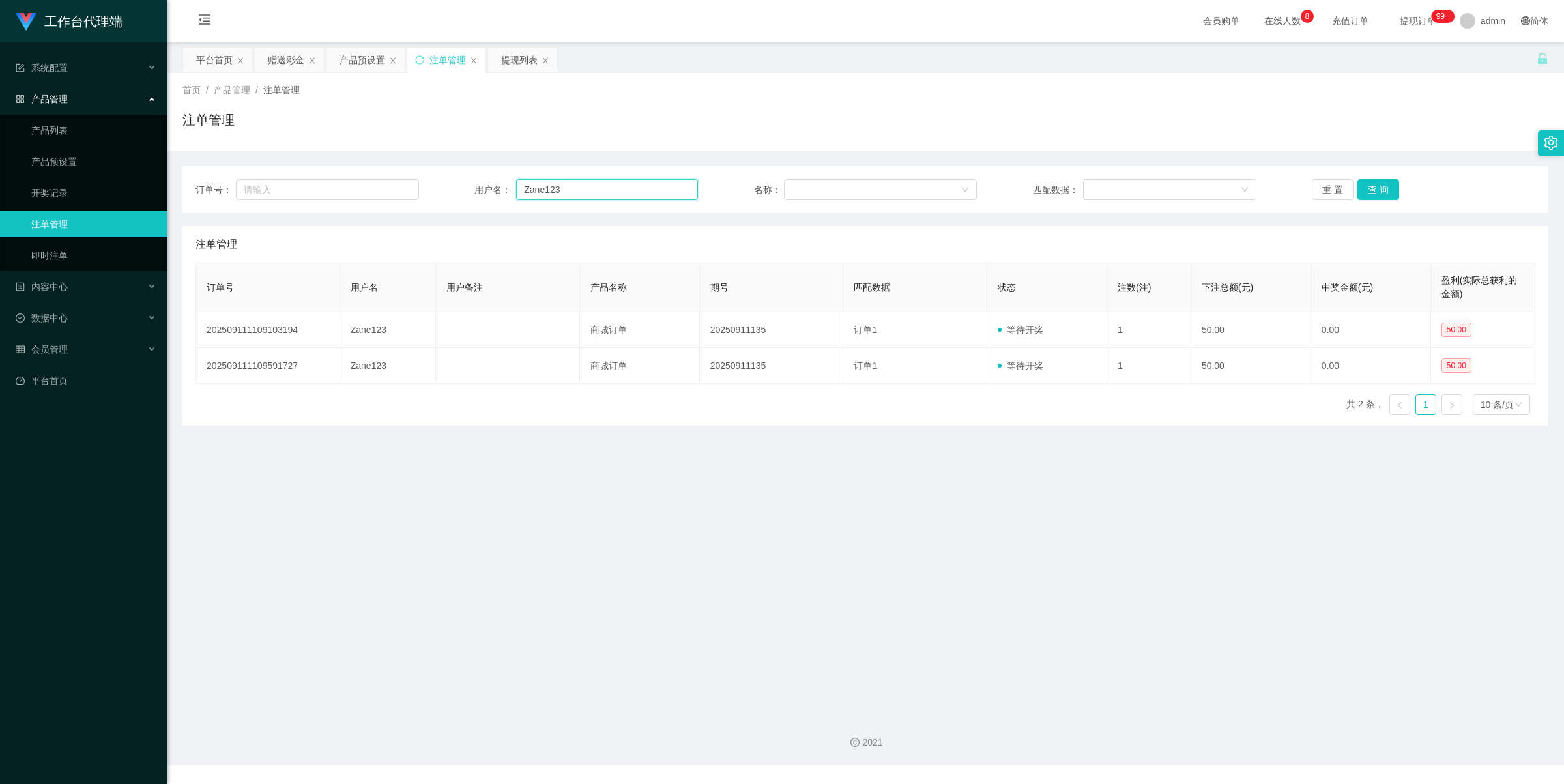
click at [482, 197] on div "用户名： Zane123" at bounding box center [586, 189] width 223 height 21
drag, startPoint x: 342, startPoint y: 53, endPoint x: 344, endPoint y: 59, distance: 6.3
click at [343, 53] on div "产品预设置" at bounding box center [362, 60] width 46 height 25
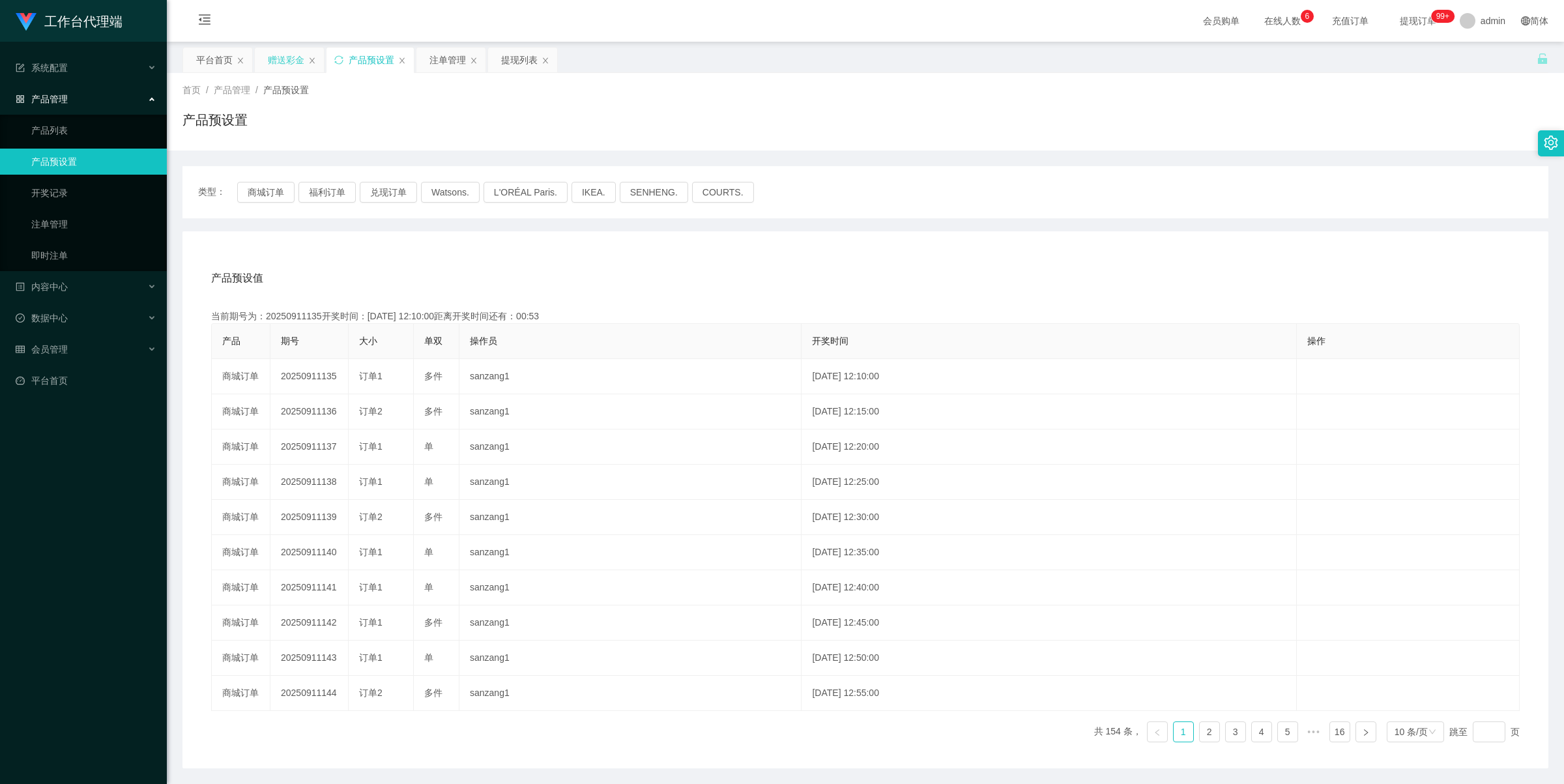
click at [280, 57] on div "赠送彩金" at bounding box center [286, 60] width 37 height 25
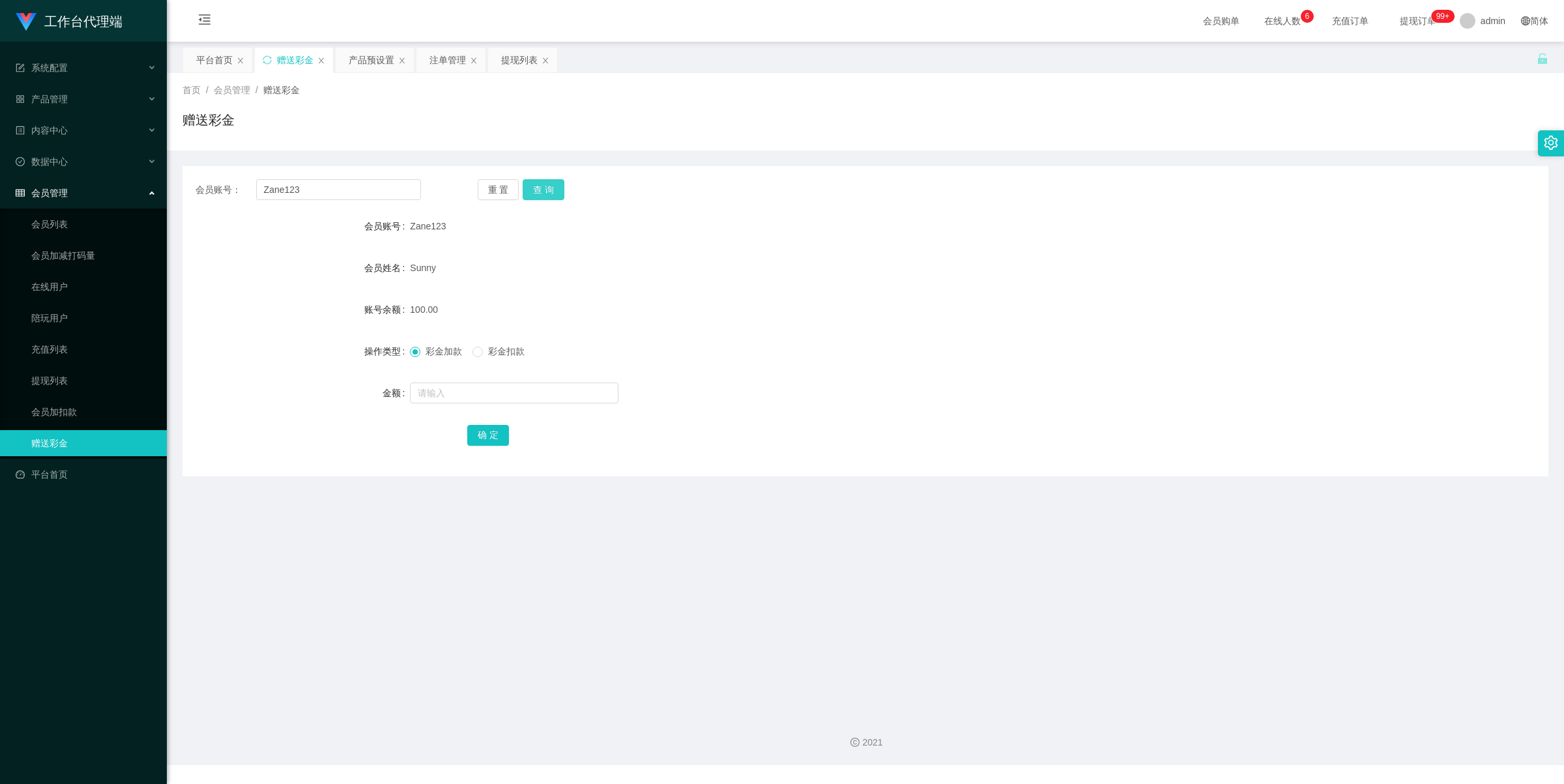
click at [552, 183] on button "查 询" at bounding box center [543, 189] width 41 height 21
click at [551, 183] on button "查 询" at bounding box center [543, 189] width 41 height 21
drag, startPoint x: 545, startPoint y: 190, endPoint x: 534, endPoint y: 206, distance: 19.4
click at [546, 190] on button "查 询" at bounding box center [543, 189] width 41 height 21
drag, startPoint x: 456, startPoint y: 56, endPoint x: 458, endPoint y: 64, distance: 8.2
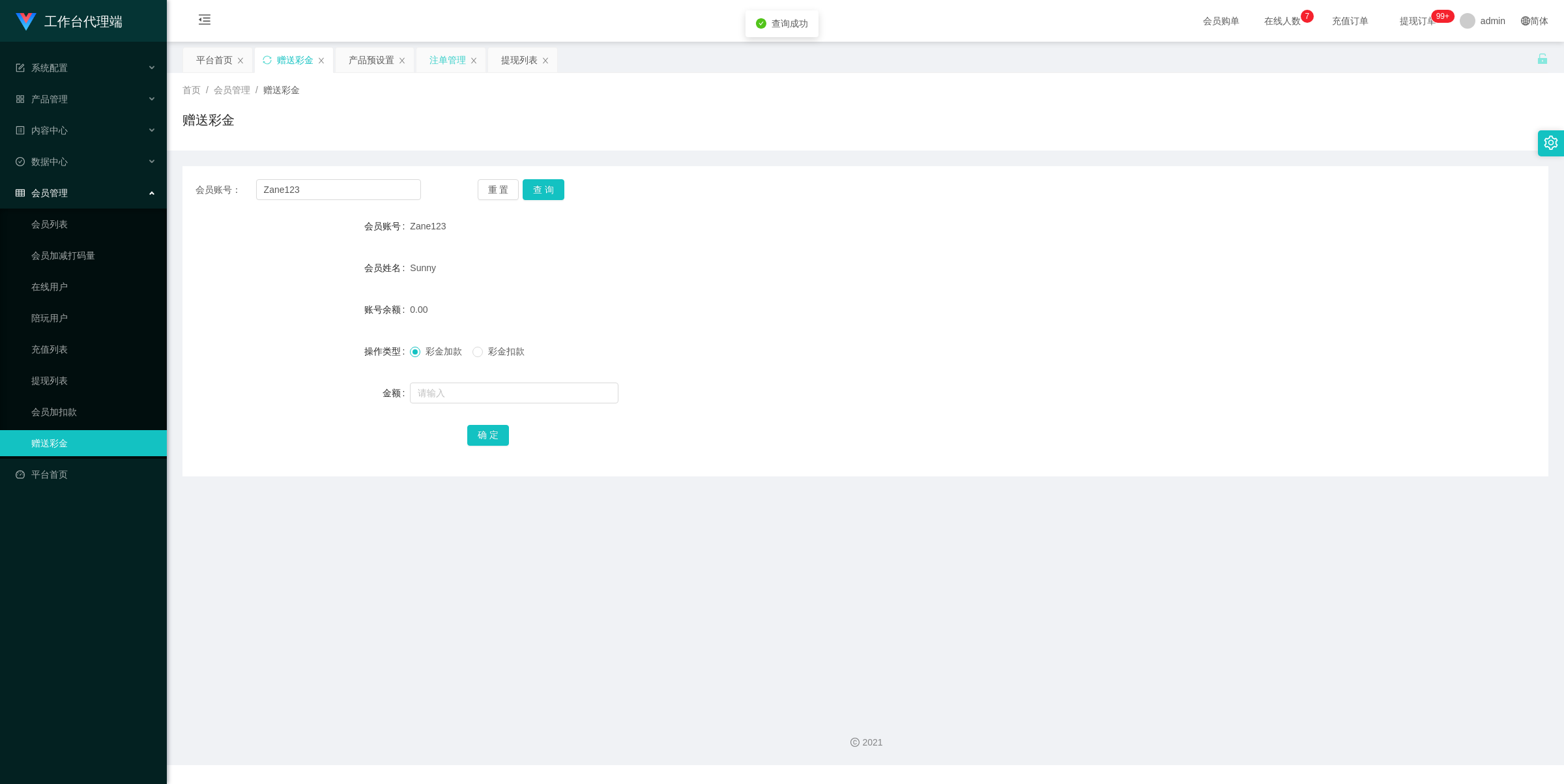
click at [455, 56] on div "注单管理" at bounding box center [448, 60] width 37 height 25
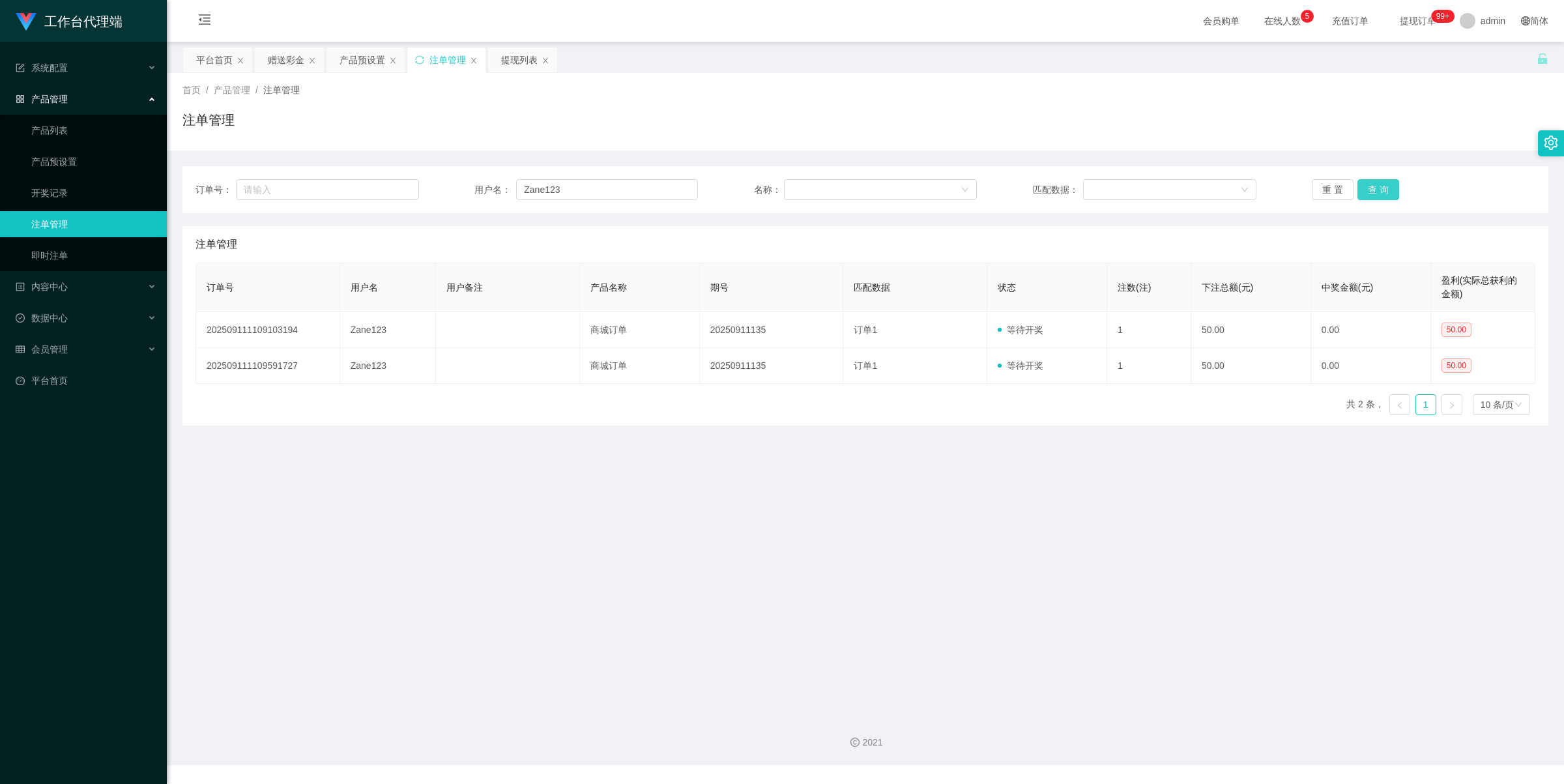
click at [1357, 183] on button "查 询" at bounding box center [1378, 189] width 41 height 21
drag, startPoint x: 269, startPoint y: 56, endPoint x: 279, endPoint y: 56, distance: 10.0
click at [271, 56] on div "赠送彩金" at bounding box center [286, 60] width 37 height 25
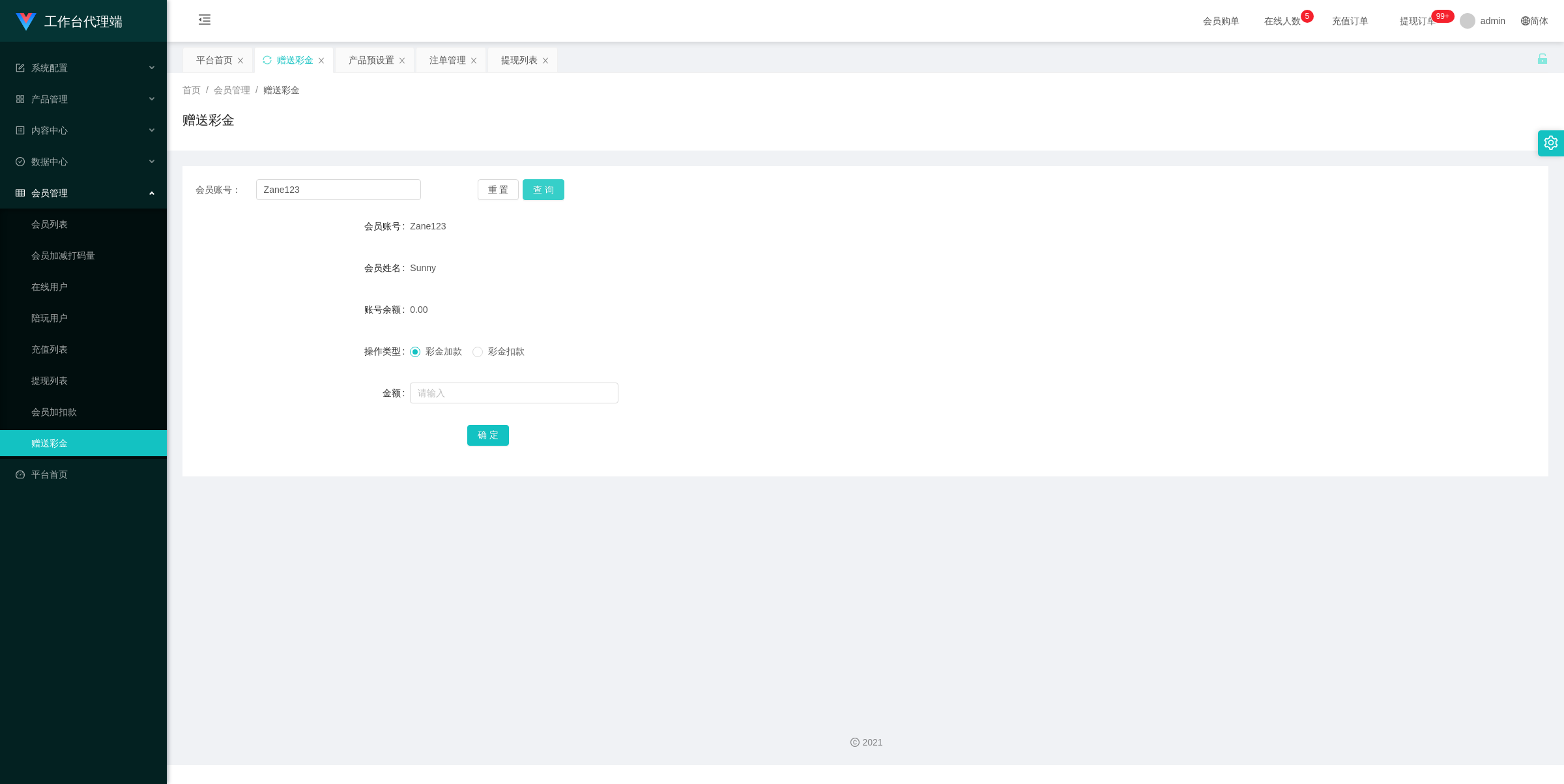
click at [542, 193] on button "查 询" at bounding box center [543, 189] width 41 height 21
click at [494, 357] on label "彩金扣款" at bounding box center [500, 351] width 57 height 13
click at [473, 391] on input "text" at bounding box center [514, 392] width 208 height 21
type input "50"
drag, startPoint x: 494, startPoint y: 435, endPoint x: 507, endPoint y: 423, distance: 17.7
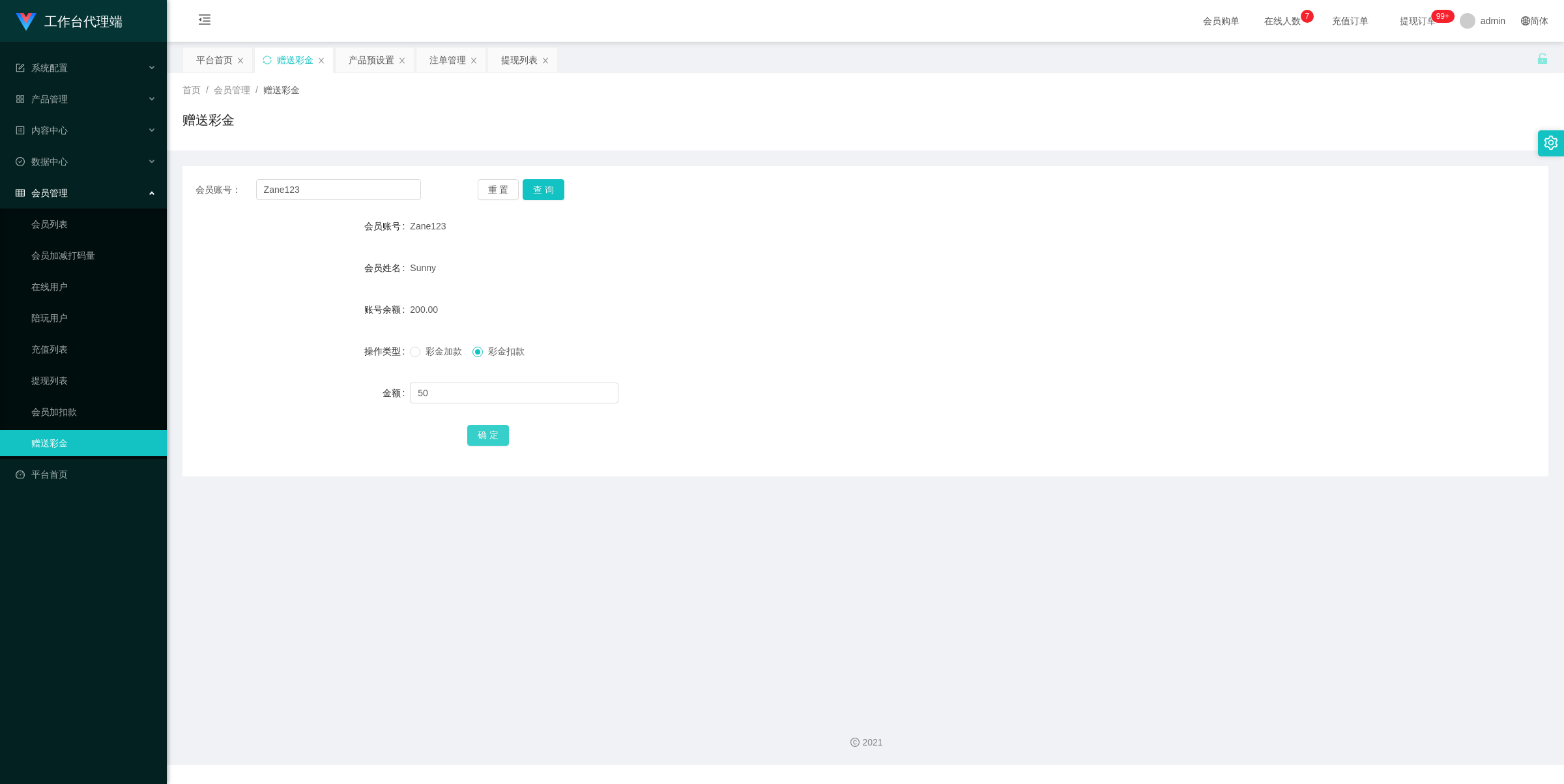
click at [494, 435] on button "确 定" at bounding box center [488, 435] width 41 height 21
click at [610, 326] on form "会员账号 Zane123 会员姓名 Sunny 账号余额 150.00 操作类型 彩金加款 彩金扣款 金额 确 定" at bounding box center [865, 330] width 1366 height 235
click at [532, 62] on div "提现列表" at bounding box center [519, 60] width 37 height 25
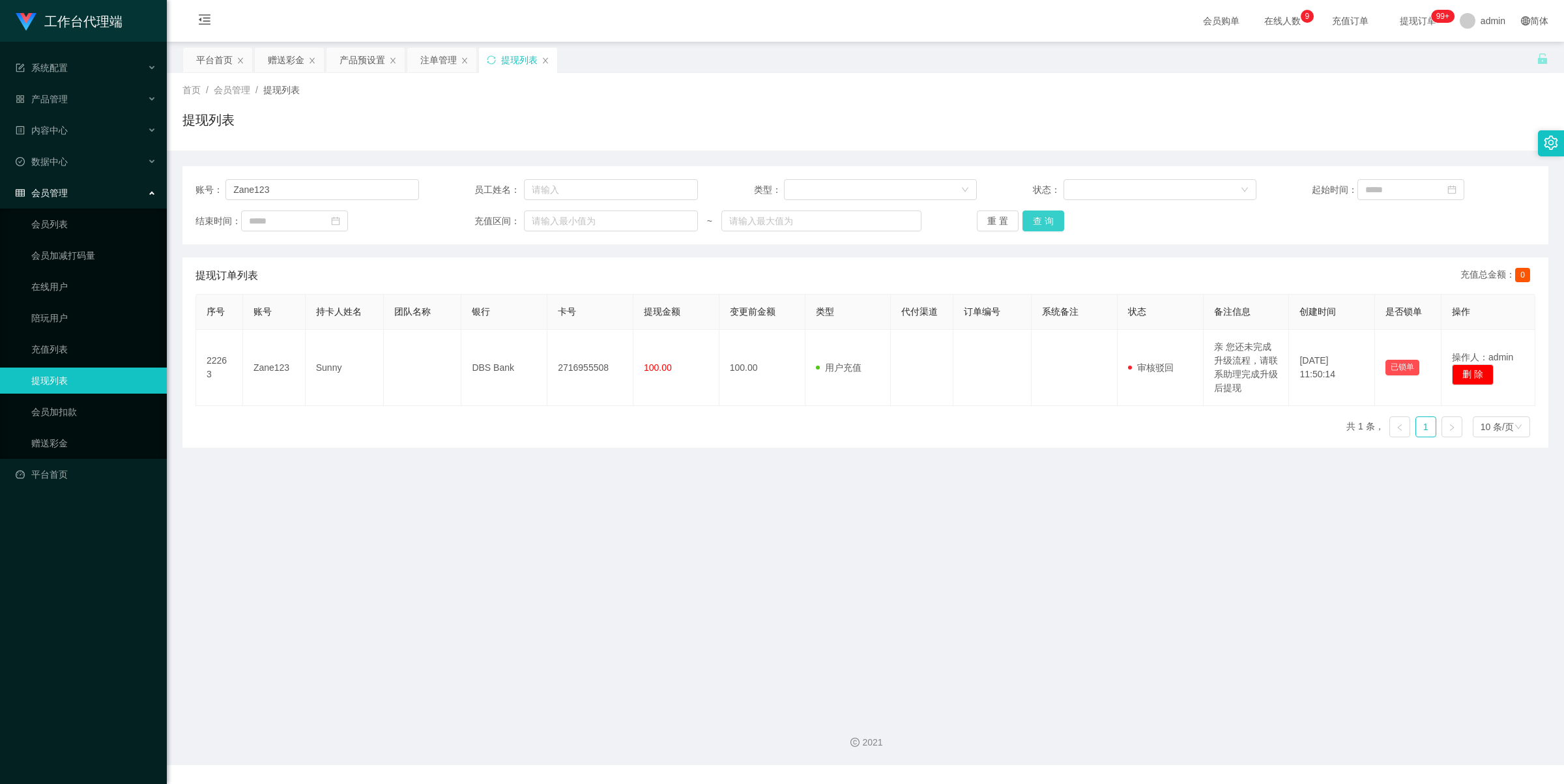
click at [1040, 222] on button "查 询" at bounding box center [1043, 221] width 41 height 21
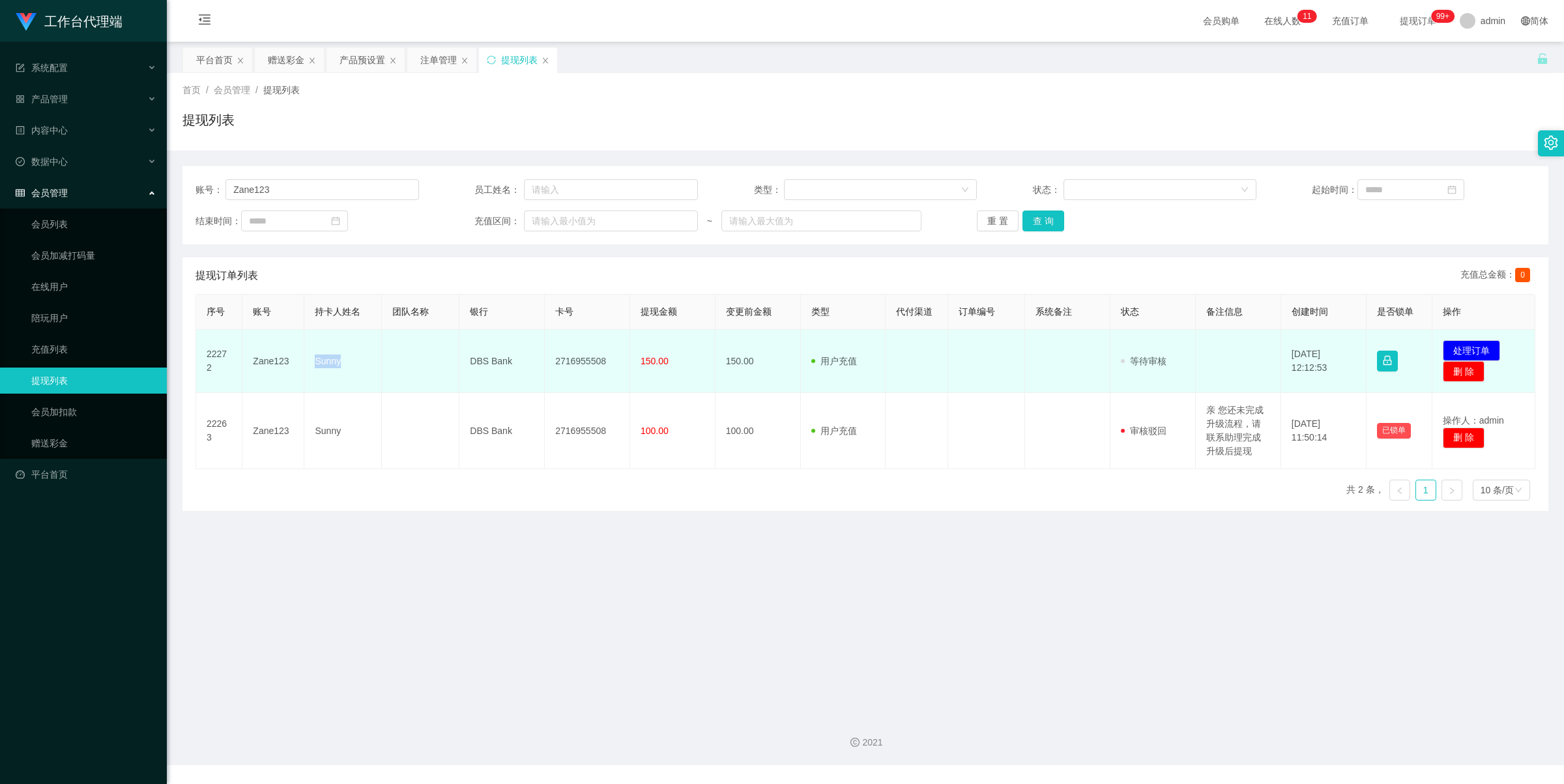
drag, startPoint x: 311, startPoint y: 358, endPoint x: 458, endPoint y: 338, distance: 148.4
click at [351, 366] on td "Sunny" at bounding box center [343, 361] width 77 height 63
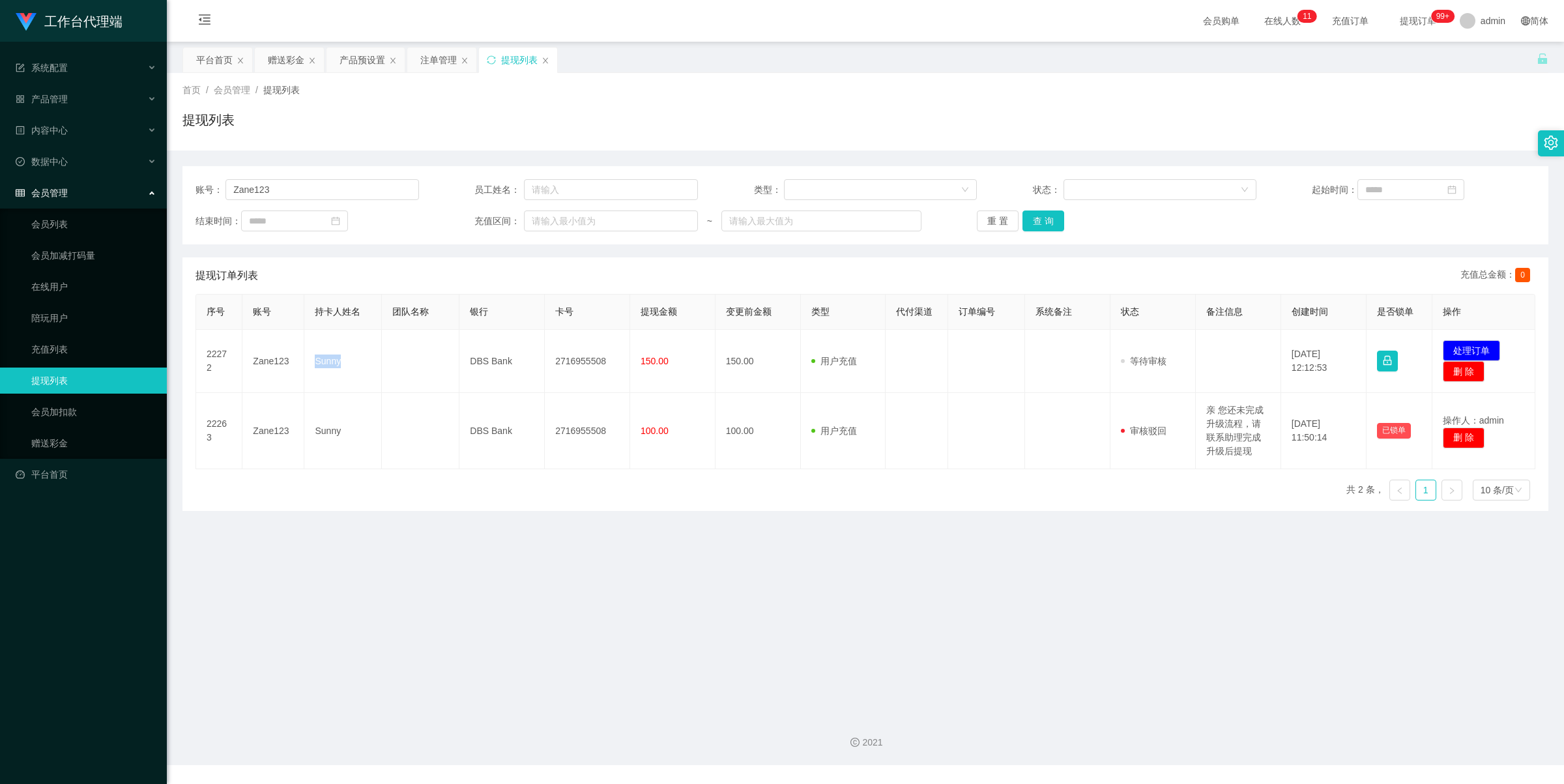
copy td "Sunny"
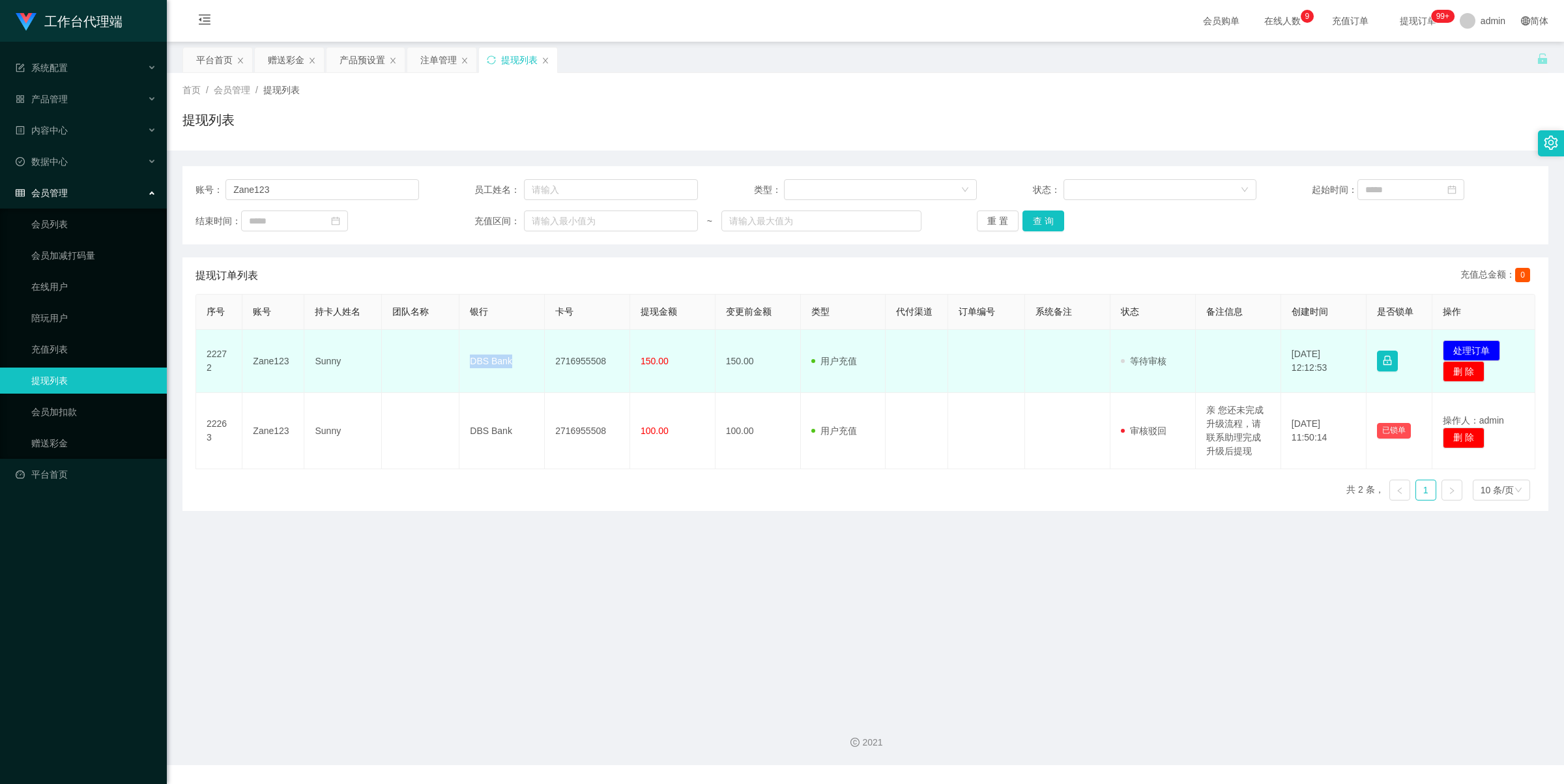
drag, startPoint x: 468, startPoint y: 358, endPoint x: 533, endPoint y: 369, distance: 65.9
click at [533, 369] on td "DBS Bank" at bounding box center [502, 361] width 85 height 63
copy td "DBS Bank"
drag, startPoint x: 551, startPoint y: 360, endPoint x: 610, endPoint y: 362, distance: 59.0
click at [610, 362] on td "2716955508" at bounding box center [587, 361] width 85 height 63
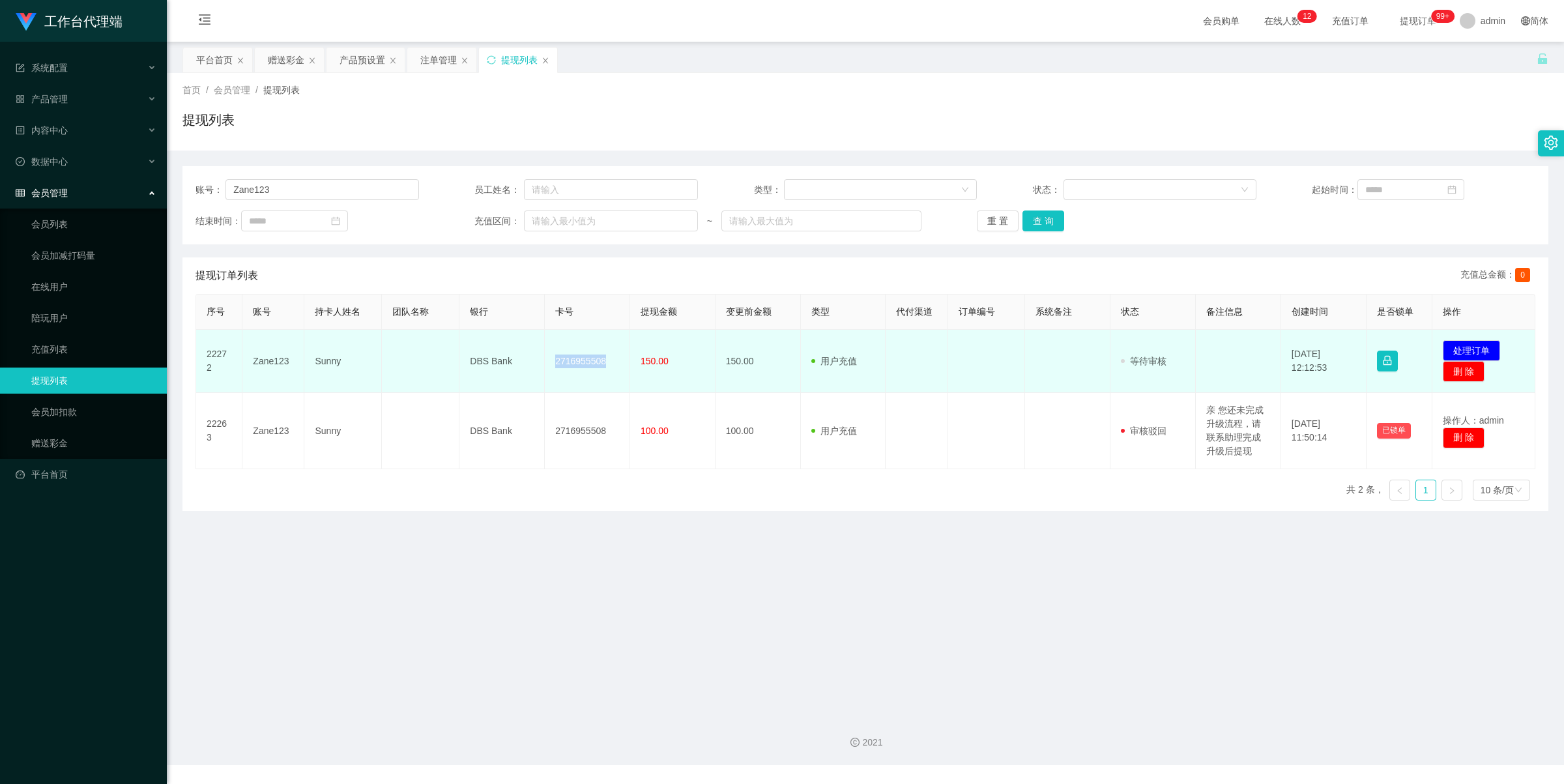
copy td "2716955508"
click at [1466, 348] on button "处理订单" at bounding box center [1471, 350] width 57 height 21
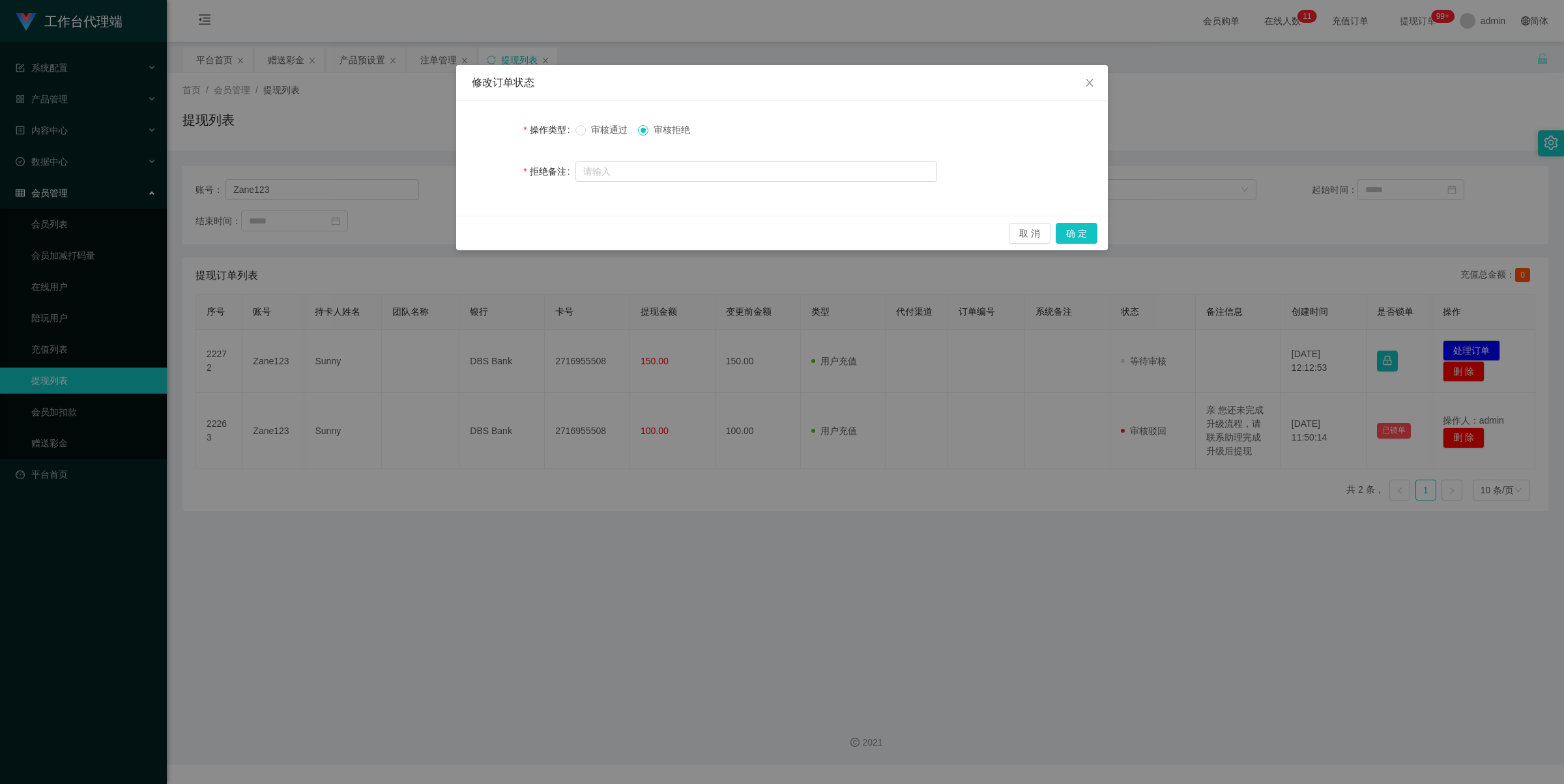
click at [593, 124] on span "审核通过" at bounding box center [609, 129] width 47 height 11
click at [1080, 229] on button "确 定" at bounding box center [1076, 233] width 41 height 21
